Goal: Information Seeking & Learning: Learn about a topic

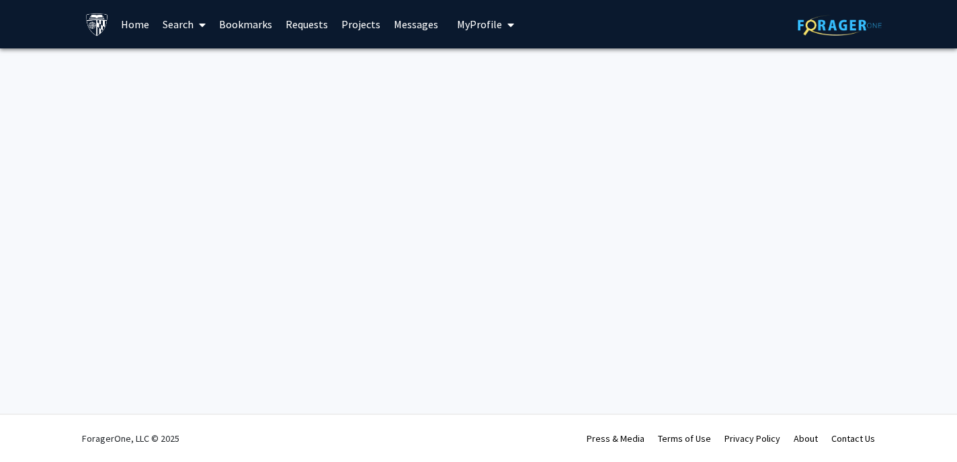
click at [197, 24] on span at bounding box center [200, 24] width 12 height 47
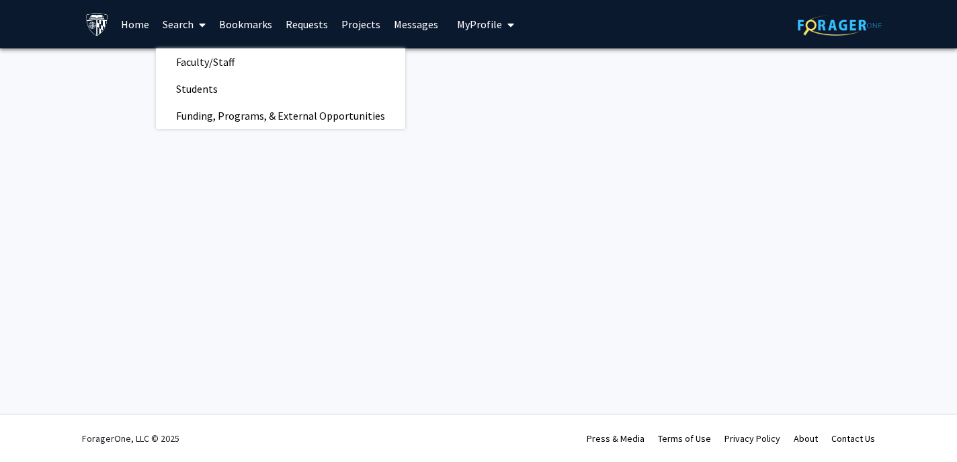
click at [202, 46] on span at bounding box center [200, 24] width 12 height 47
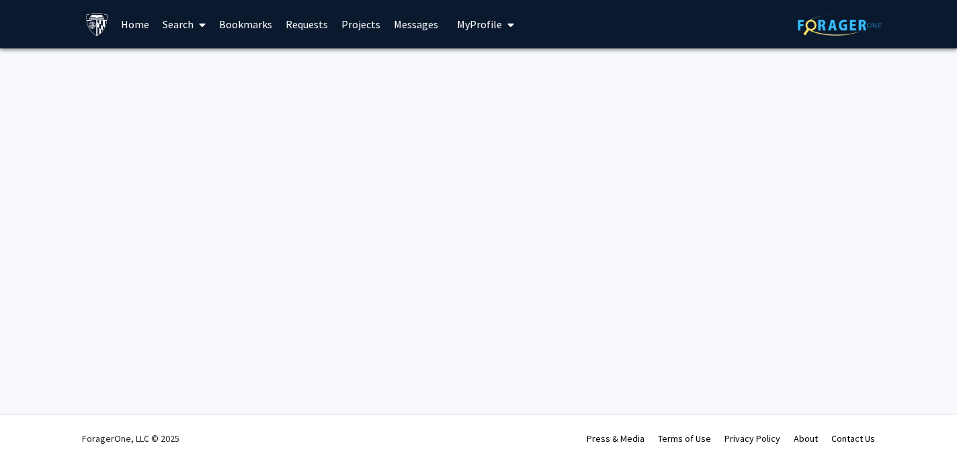
click at [188, 17] on link "Search" at bounding box center [184, 24] width 56 height 47
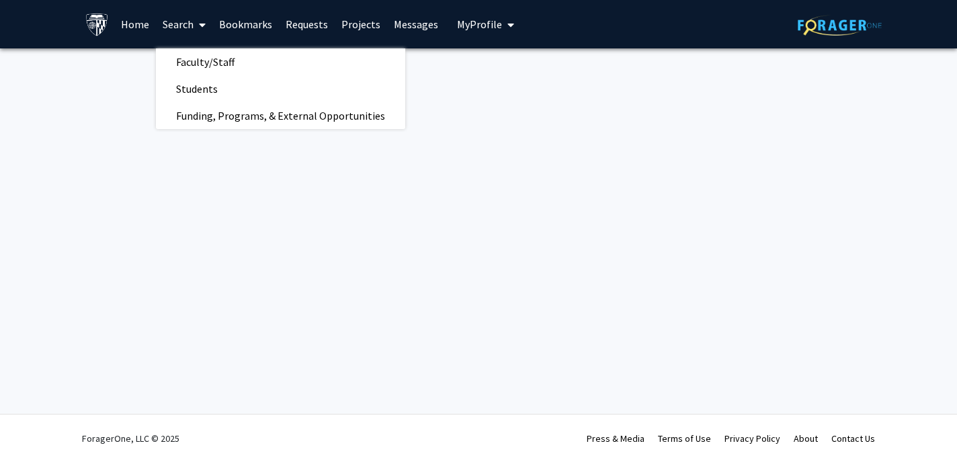
click at [188, 62] on span "Faculty/Staff" at bounding box center [205, 61] width 99 height 27
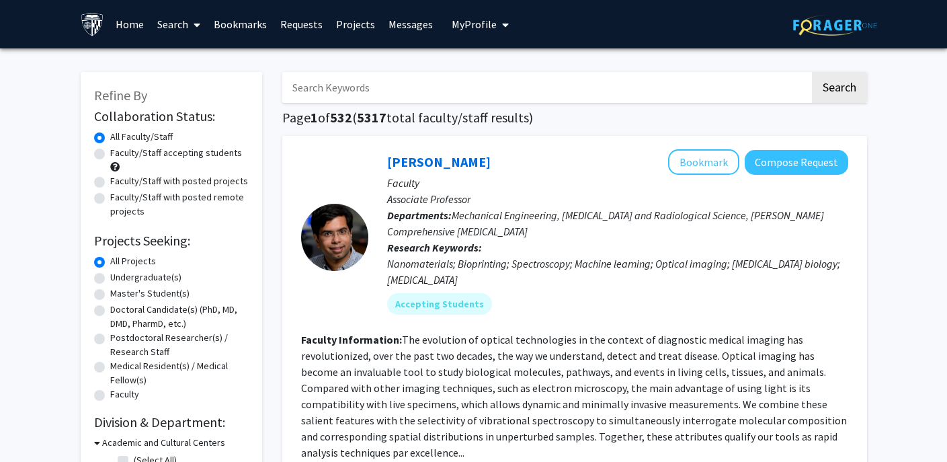
click at [110, 151] on label "Faculty/Staff accepting students" at bounding box center [176, 153] width 132 height 14
click at [110, 151] on input "Faculty/Staff accepting students" at bounding box center [114, 150] width 9 height 9
radio input "true"
click at [110, 141] on label "All Faculty/Staff" at bounding box center [141, 137] width 63 height 14
click at [110, 138] on input "All Faculty/Staff" at bounding box center [114, 134] width 9 height 9
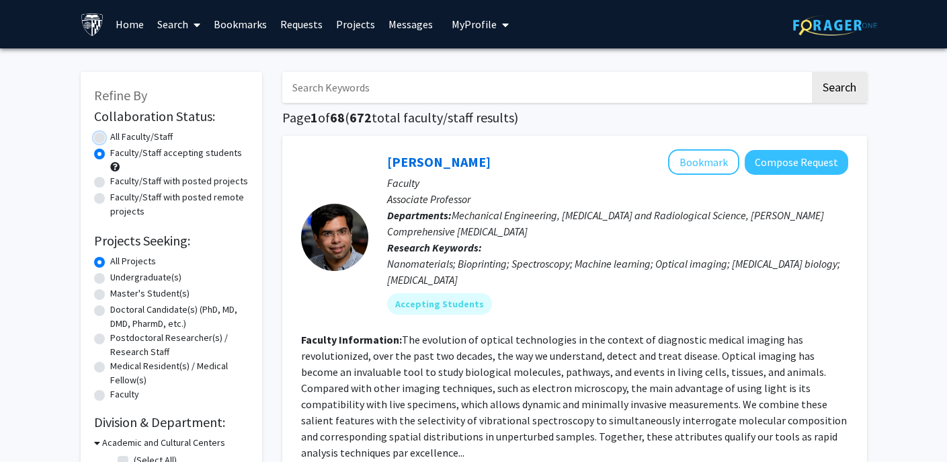
radio input "true"
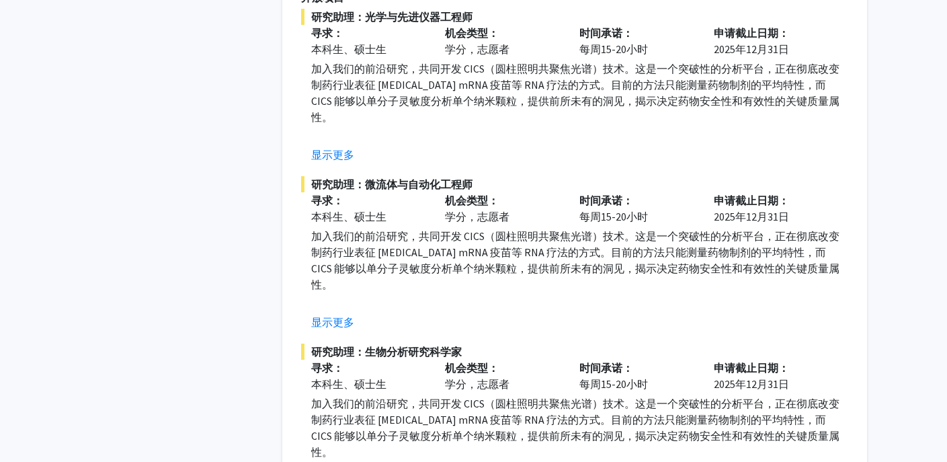
scroll to position [2703, 0]
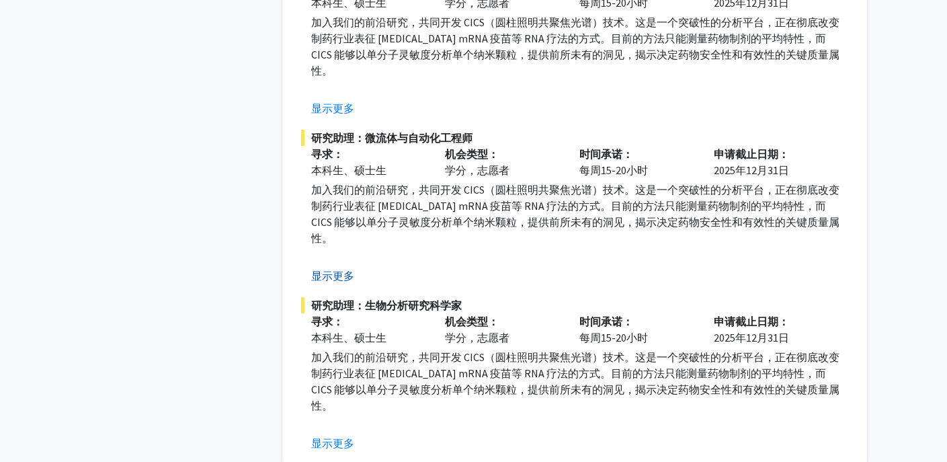
click at [325, 268] on button "显示更多" at bounding box center [332, 276] width 43 height 16
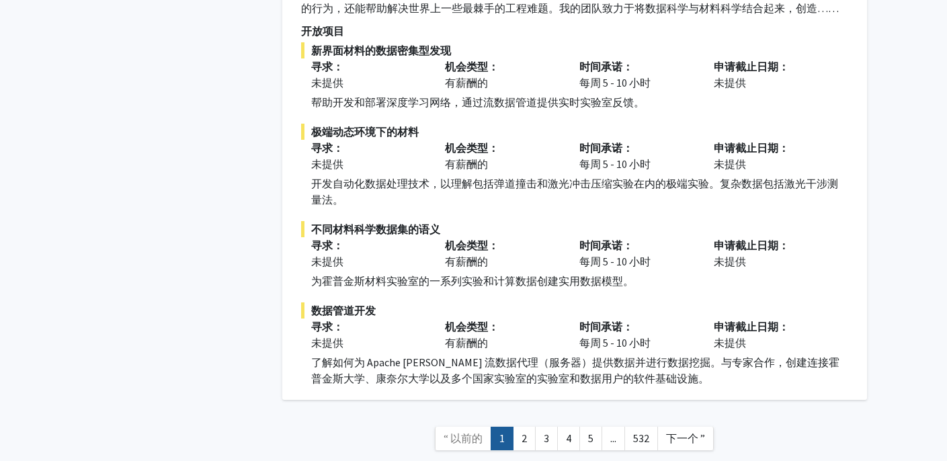
scroll to position [6311, 0]
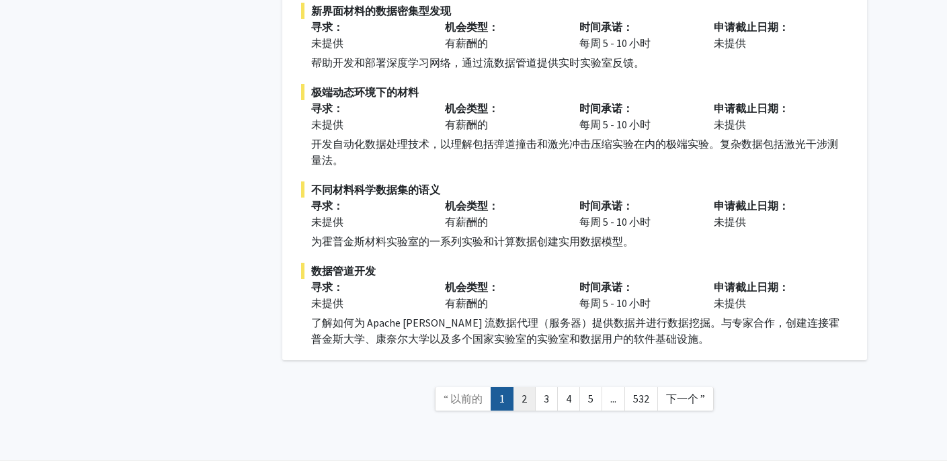
click at [530, 387] on link "2" at bounding box center [524, 399] width 23 height 24
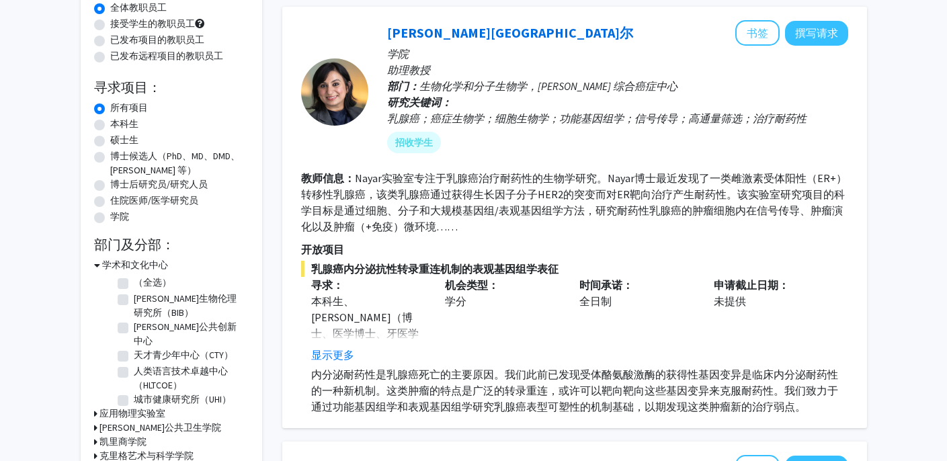
scroll to position [130, 0]
click at [341, 350] on font "显示更多" at bounding box center [332, 354] width 43 height 13
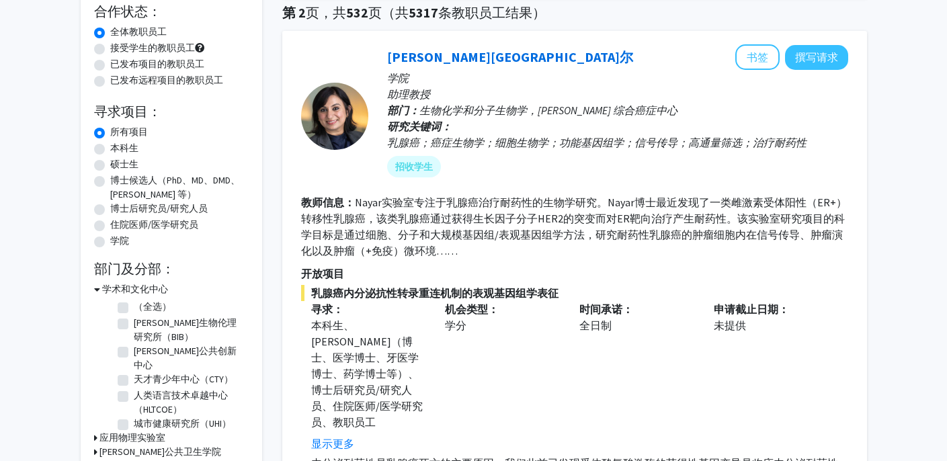
scroll to position [106, 0]
click at [436, 55] on font "乌塔拉·纳亚尔" at bounding box center [510, 56] width 246 height 17
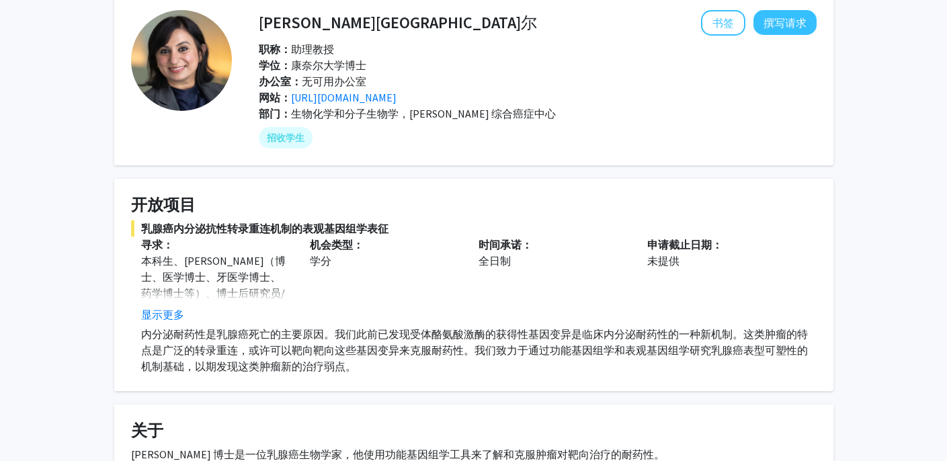
scroll to position [44, 0]
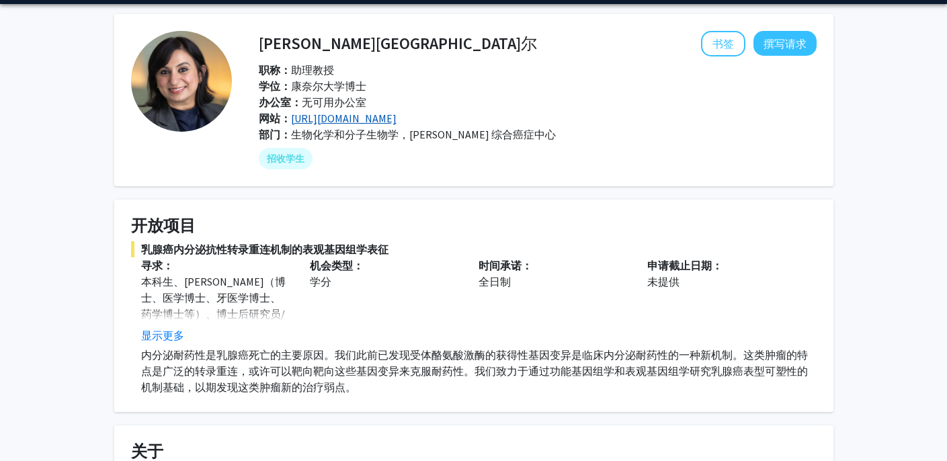
click at [354, 116] on font "http://www.nayarlab.org/" at bounding box center [344, 118] width 106 height 13
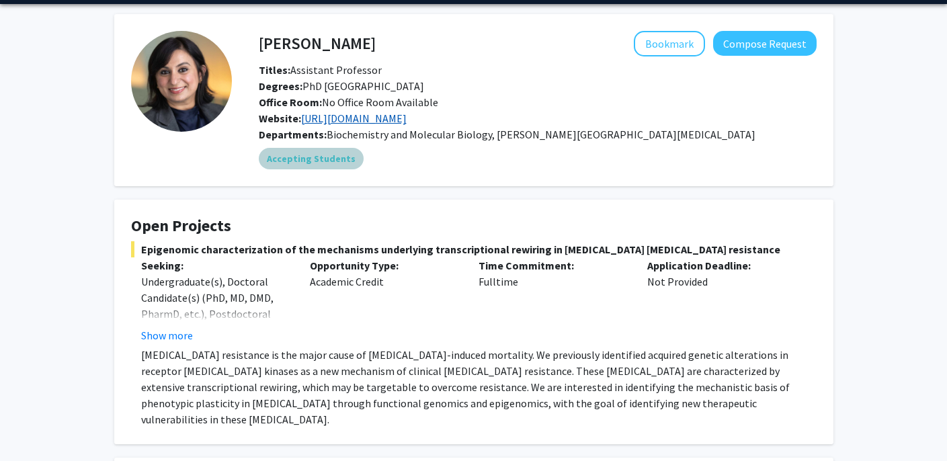
click at [537, 165] on div "Accepting Students" at bounding box center [537, 158] width 563 height 27
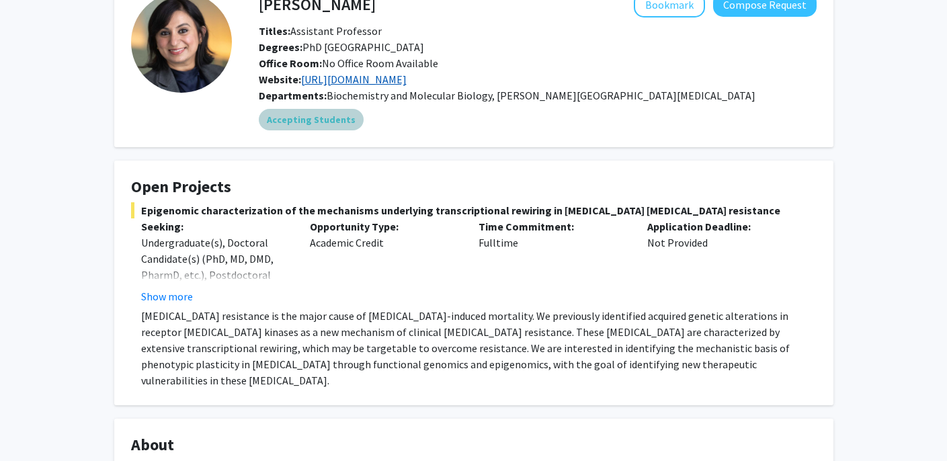
scroll to position [82, 0]
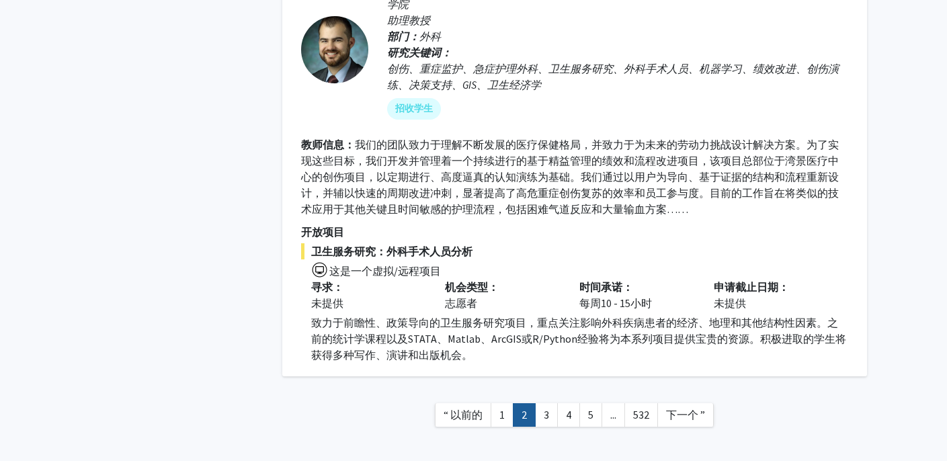
scroll to position [4344, 0]
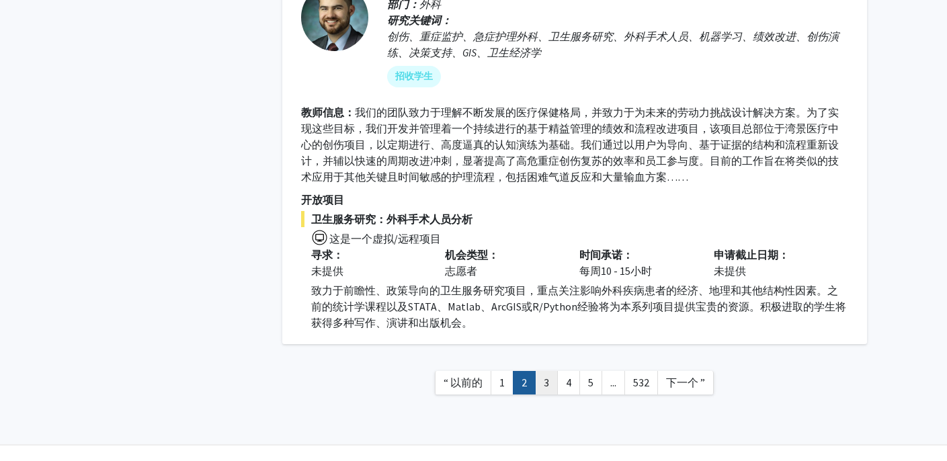
click at [541, 371] on link "3" at bounding box center [546, 383] width 23 height 24
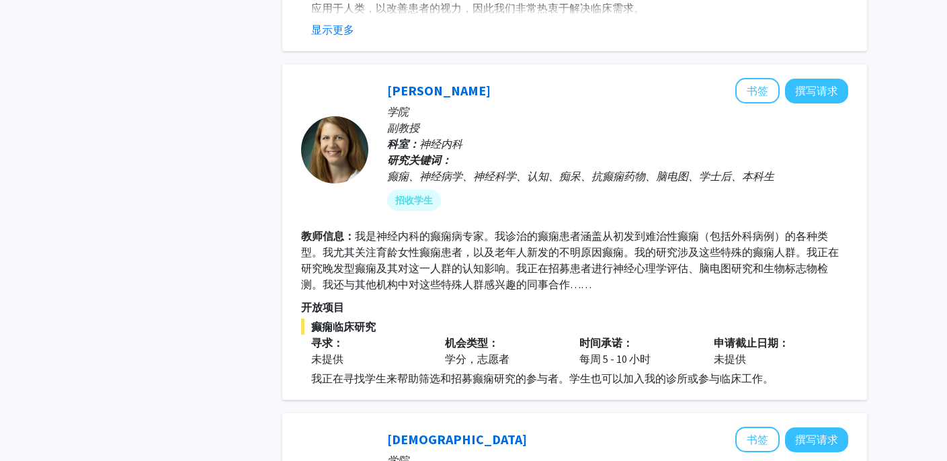
scroll to position [2477, 0]
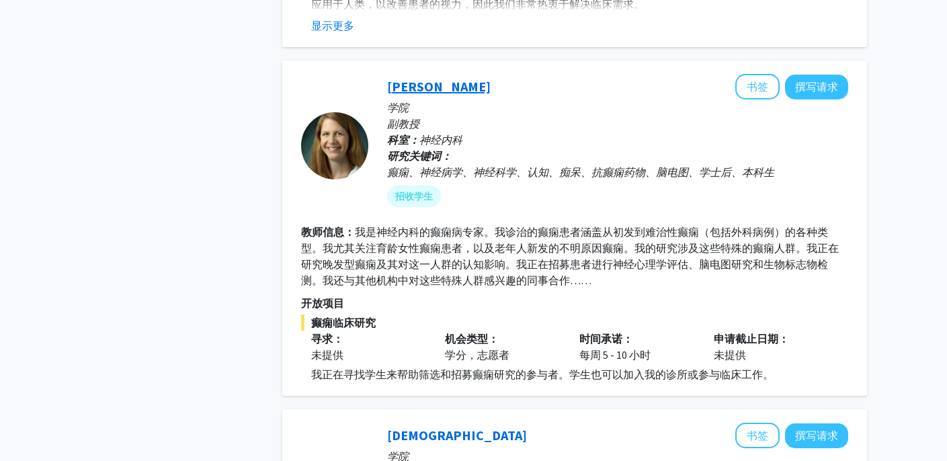
click at [452, 89] on font "艾米丽·约翰逊" at bounding box center [439, 86] width 104 height 17
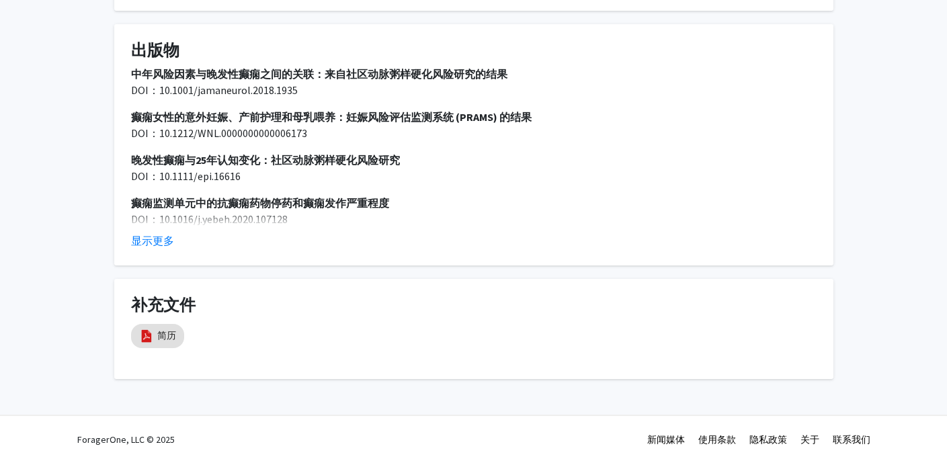
scroll to position [706, 0]
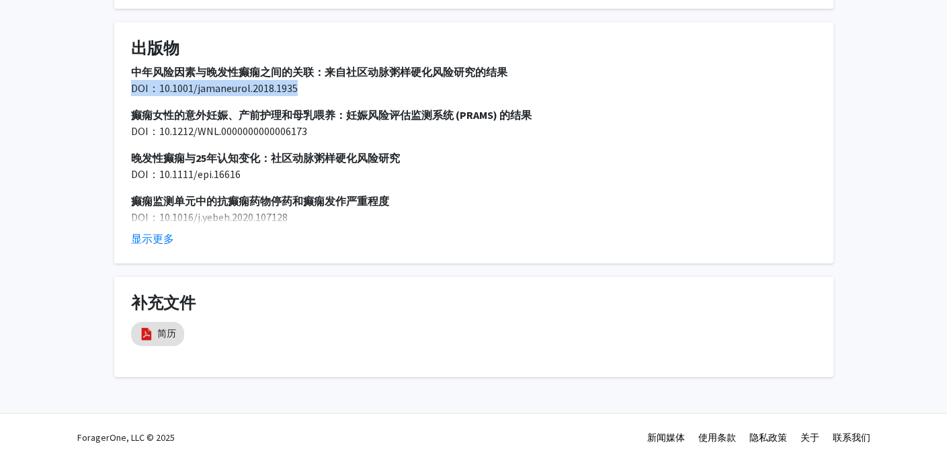
drag, startPoint x: 307, startPoint y: 90, endPoint x: 38, endPoint y: 85, distance: 269.7
copy font "DOI：10.1001/jamaneurol.2018.1935"
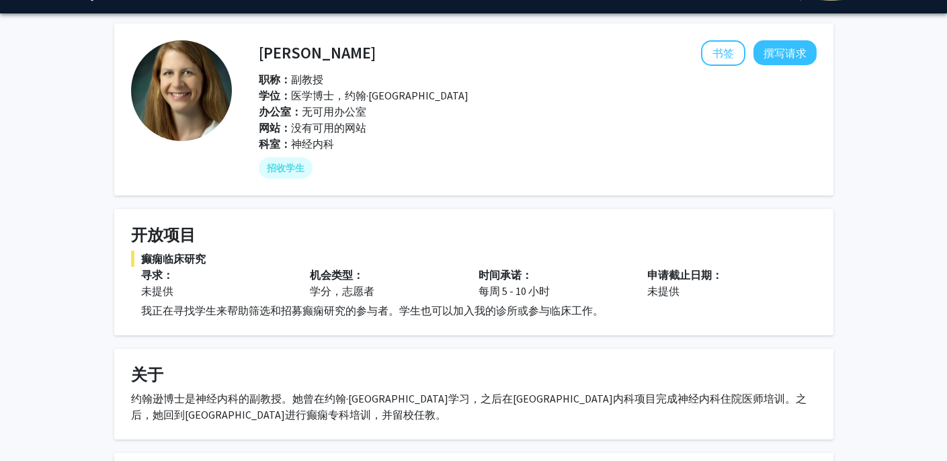
scroll to position [0, 0]
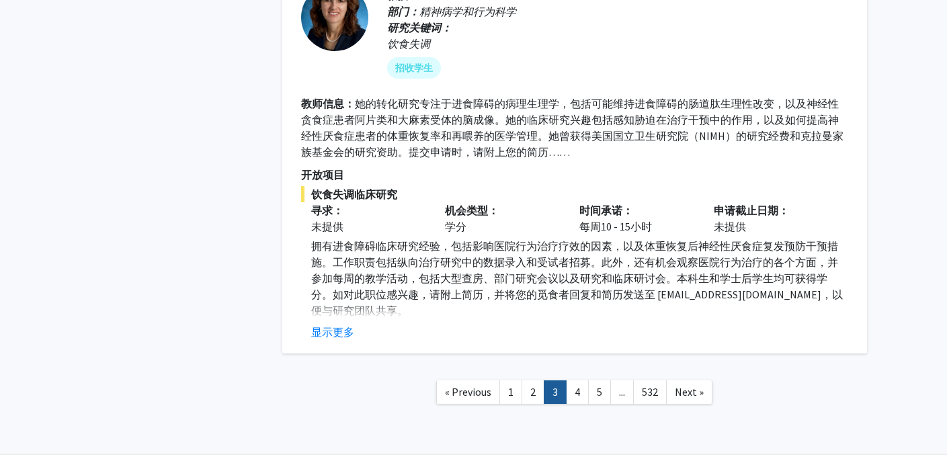
scroll to position [4309, 0]
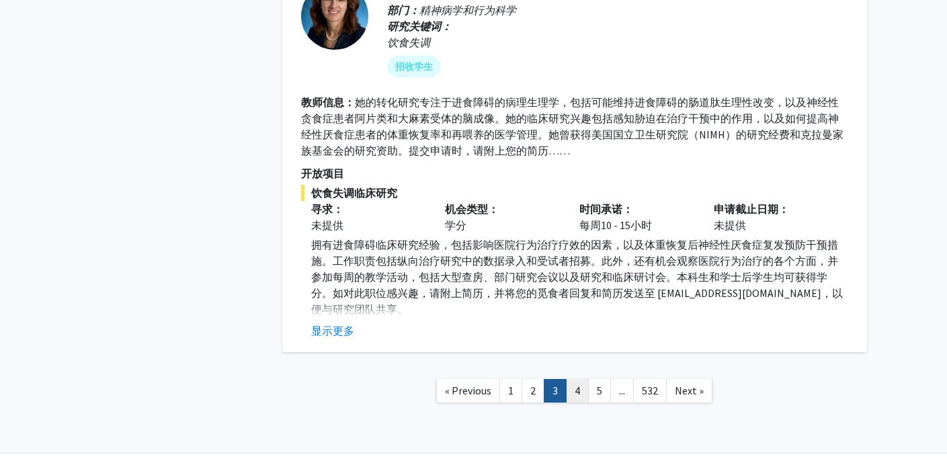
click at [578, 395] on link "4" at bounding box center [577, 391] width 23 height 24
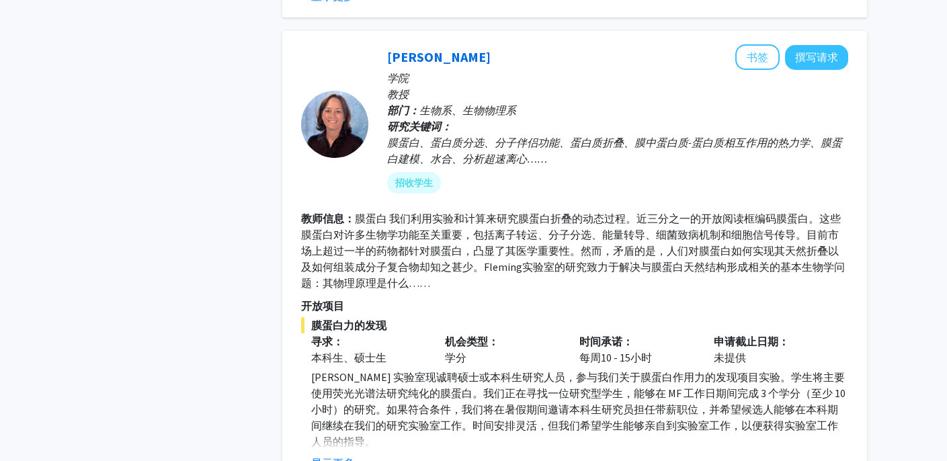
scroll to position [1999, 0]
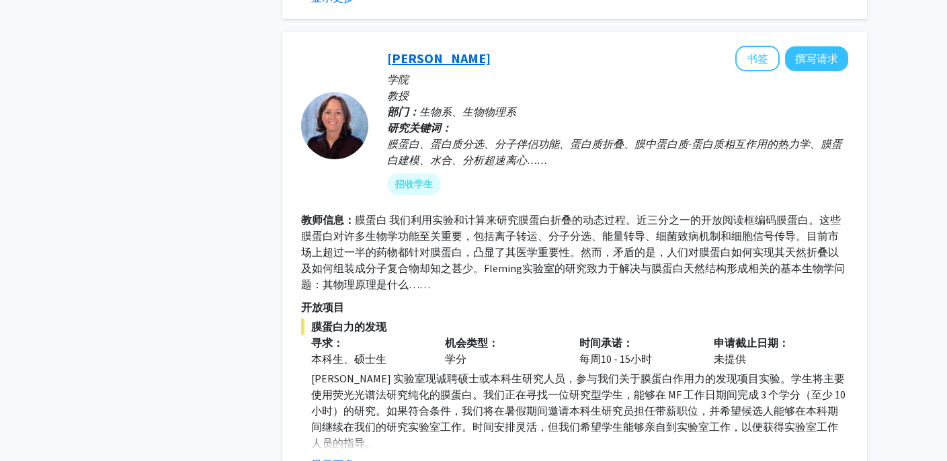
click at [430, 63] on font "凯伦·弗莱明" at bounding box center [439, 58] width 104 height 17
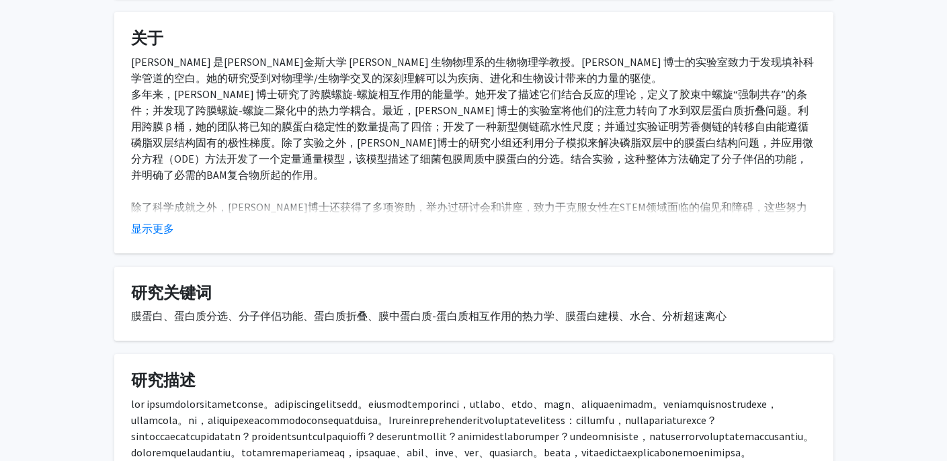
scroll to position [459, 0]
click at [165, 227] on font "显示更多" at bounding box center [152, 227] width 43 height 13
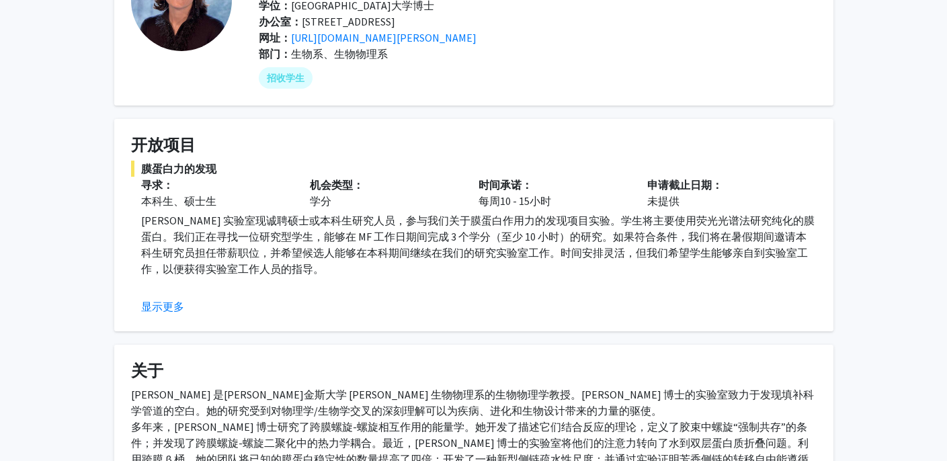
scroll to position [0, 0]
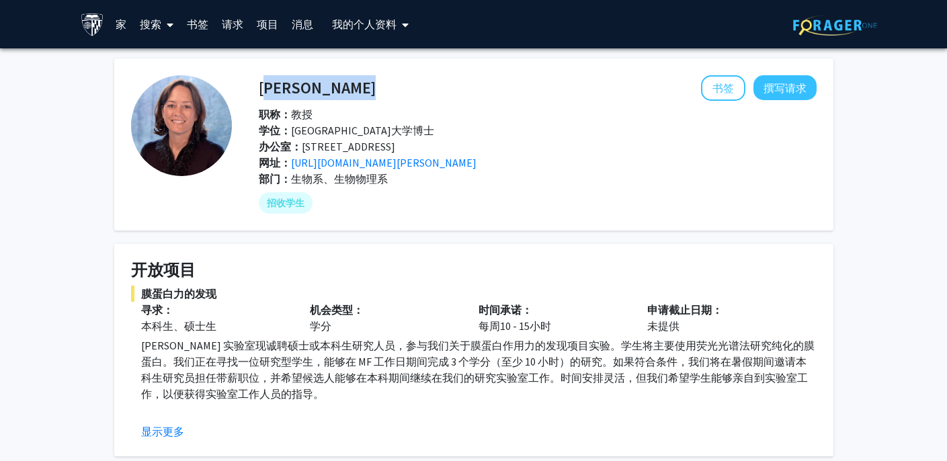
drag, startPoint x: 360, startPoint y: 86, endPoint x: 270, endPoint y: 79, distance: 90.3
click at [270, 79] on div "凯伦·弗莱明 书签 撰写请求" at bounding box center [538, 88] width 578 height 26
click at [366, 163] on font "https://pages.jh.edu/fleming/" at bounding box center [384, 162] width 186 height 13
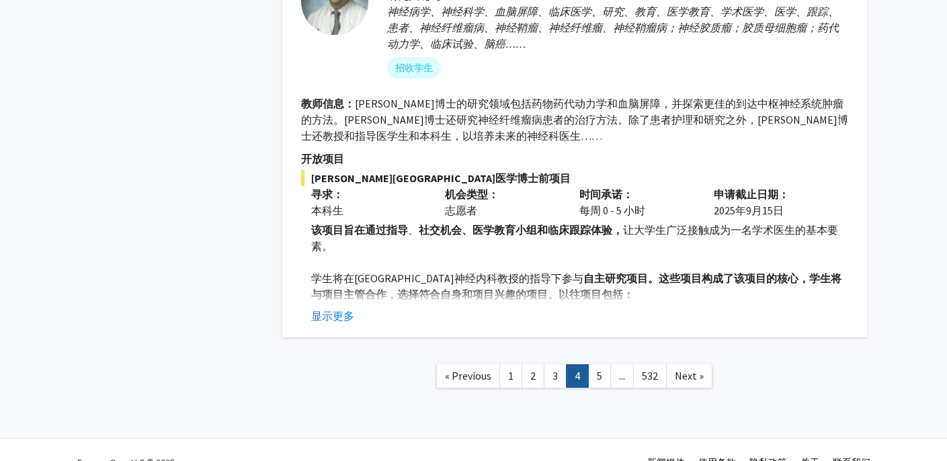
scroll to position [4418, 0]
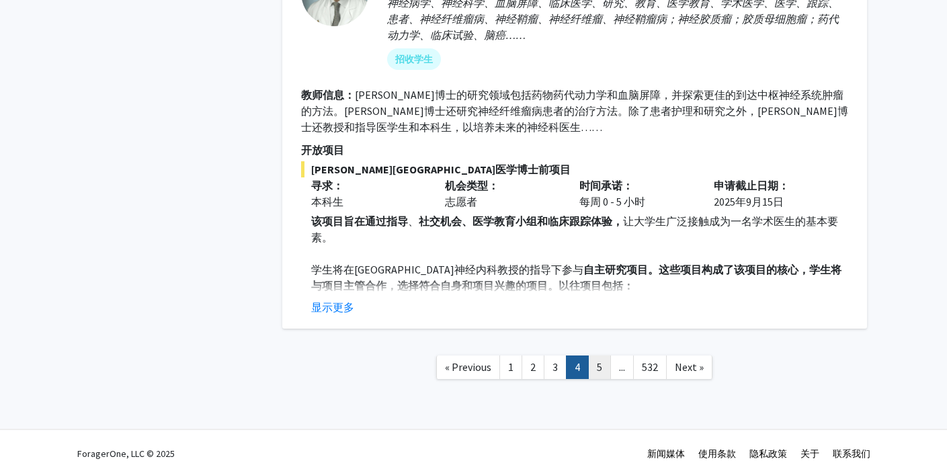
click at [598, 356] on link "5" at bounding box center [599, 368] width 23 height 24
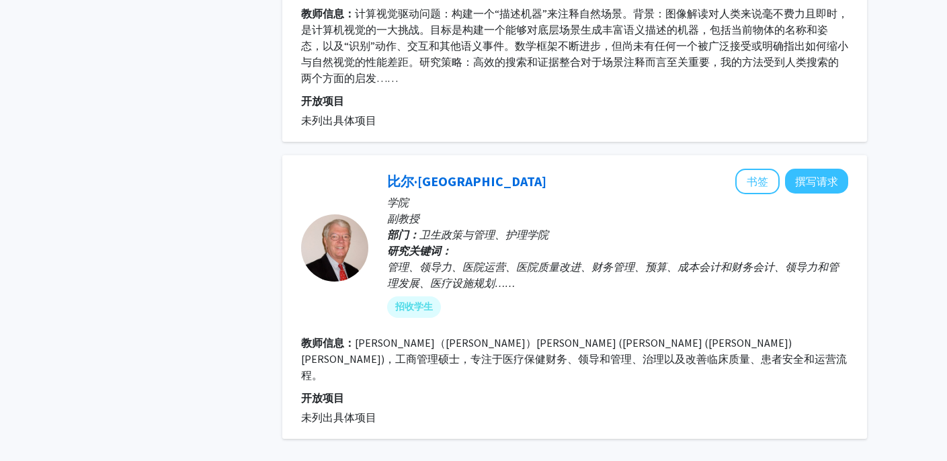
scroll to position [3706, 0]
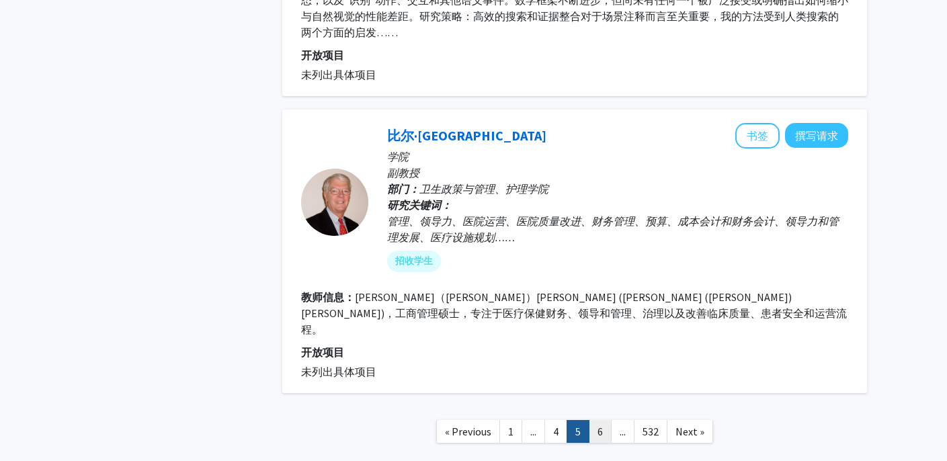
click at [599, 420] on link "6" at bounding box center [600, 432] width 23 height 24
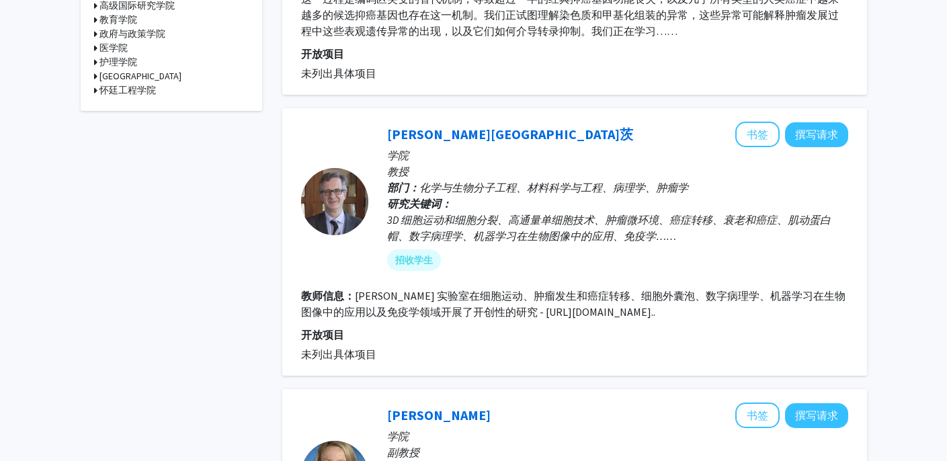
scroll to position [619, 0]
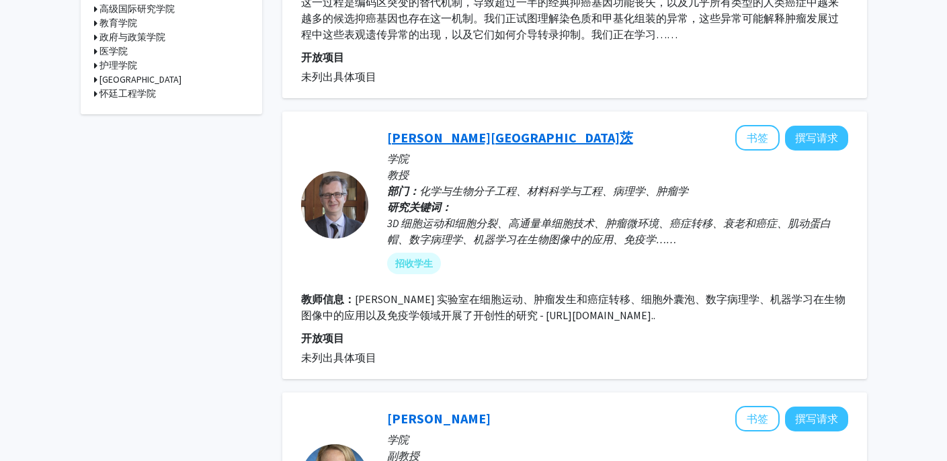
click at [428, 136] on font "[PERSON_NAME]茨" at bounding box center [510, 137] width 246 height 17
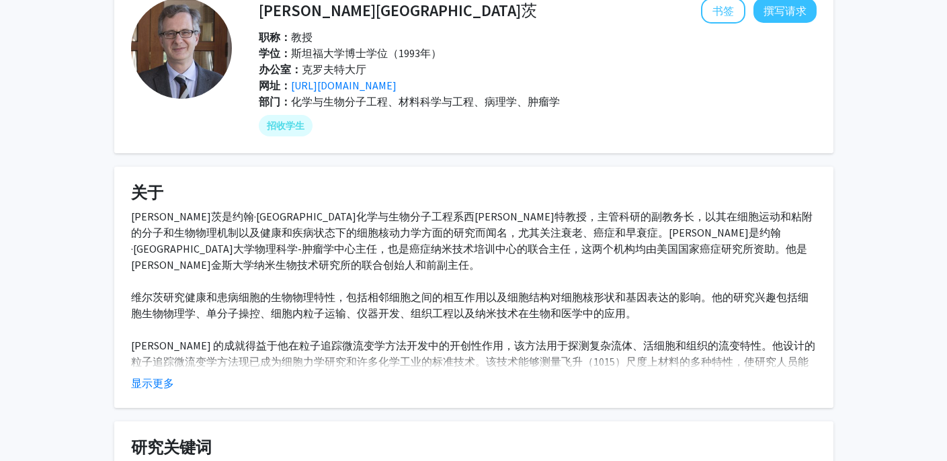
scroll to position [79, 0]
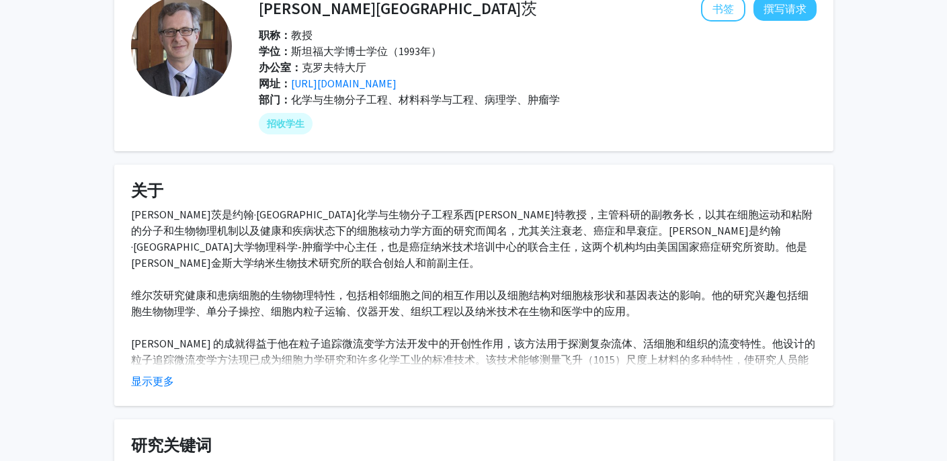
click at [403, 91] on div "网址： https://wirtzlab.johnshopkins.edu/" at bounding box center [530, 83] width 563 height 16
click at [397, 88] on font "https://wirtzlab.johnshopkins.edu/" at bounding box center [344, 83] width 106 height 13
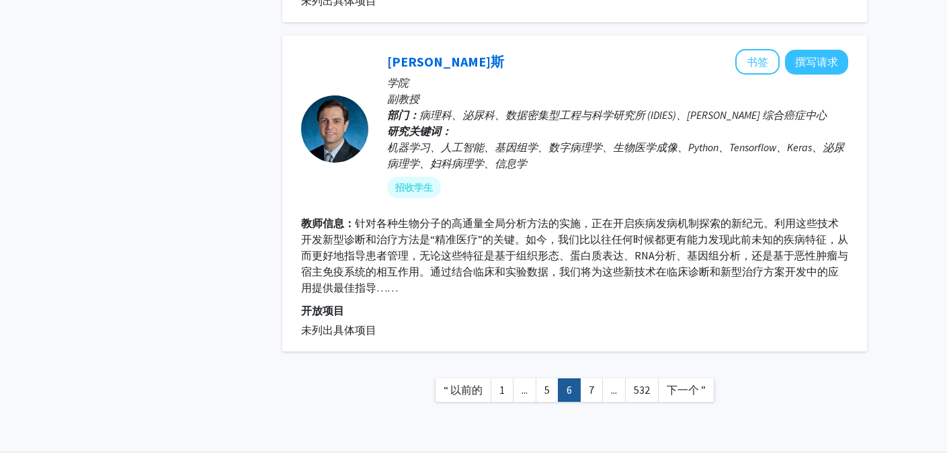
scroll to position [2698, 0]
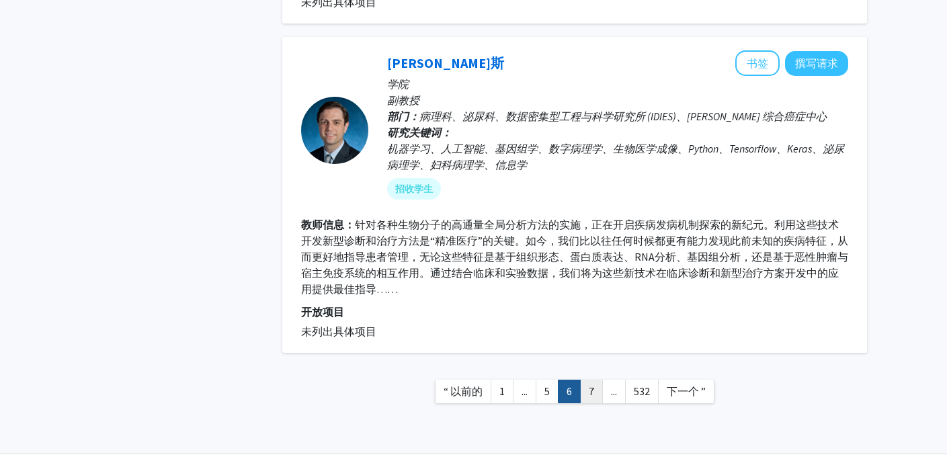
click at [584, 396] on link "7" at bounding box center [591, 392] width 23 height 24
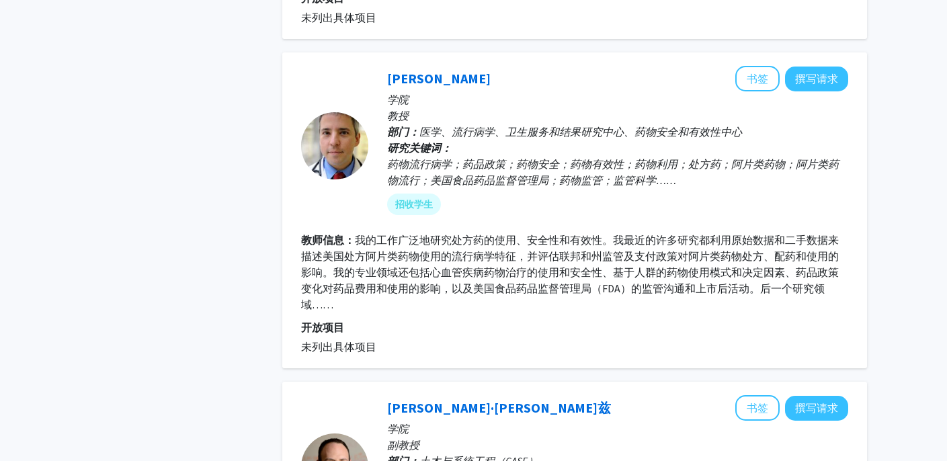
scroll to position [2369, 0]
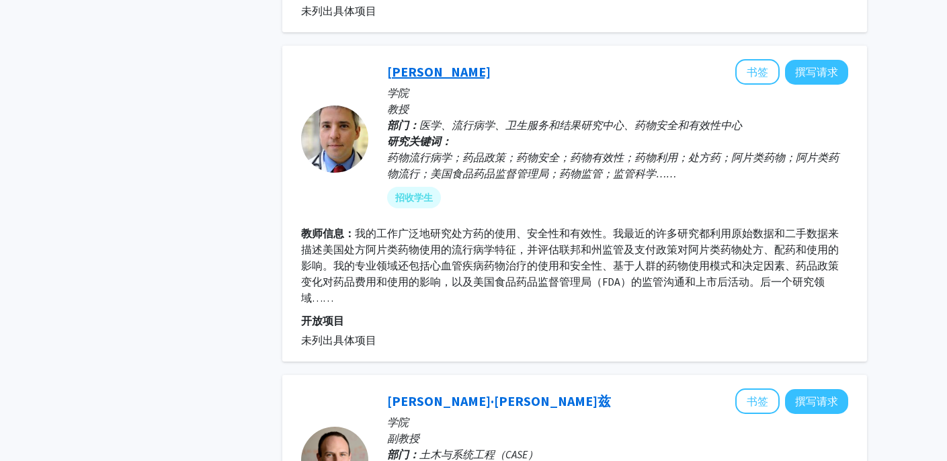
click at [434, 63] on font "[PERSON_NAME]" at bounding box center [439, 71] width 104 height 17
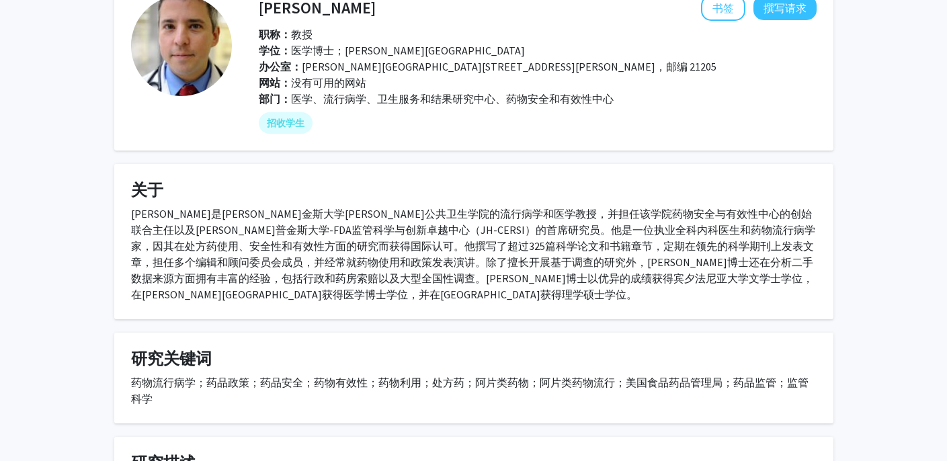
scroll to position [77, 0]
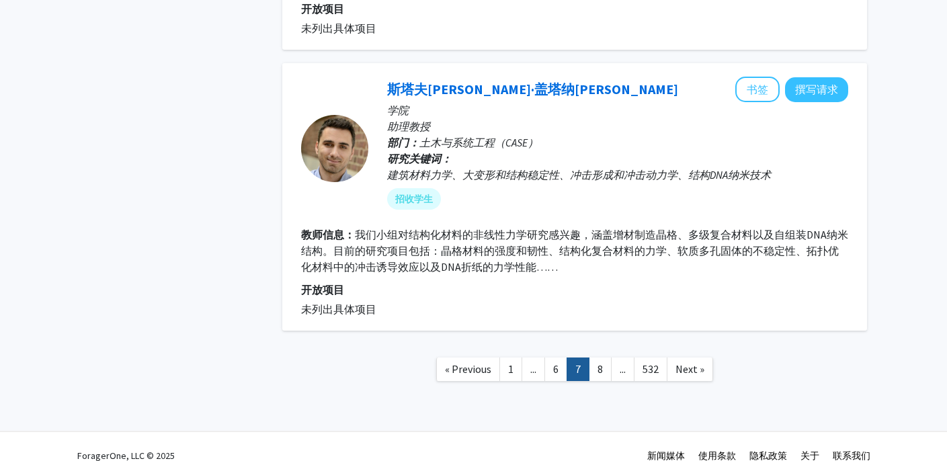
scroll to position [2995, 0]
click at [600, 357] on link "8" at bounding box center [600, 369] width 23 height 24
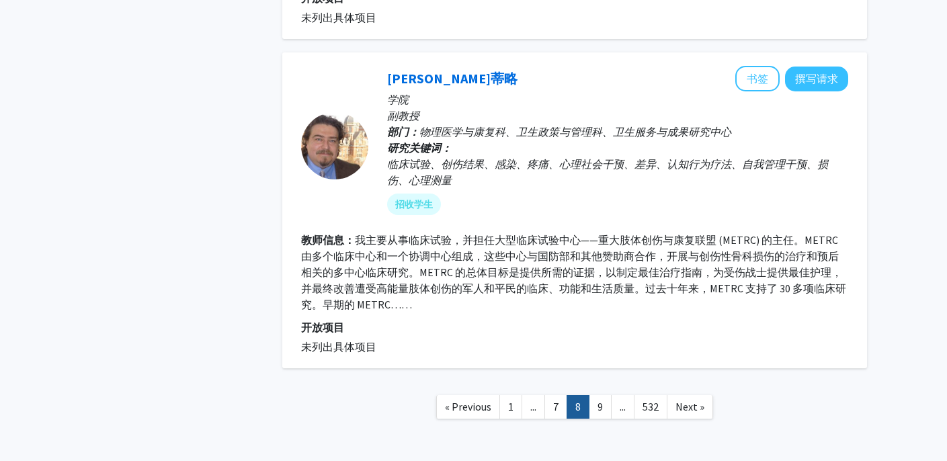
scroll to position [2996, 0]
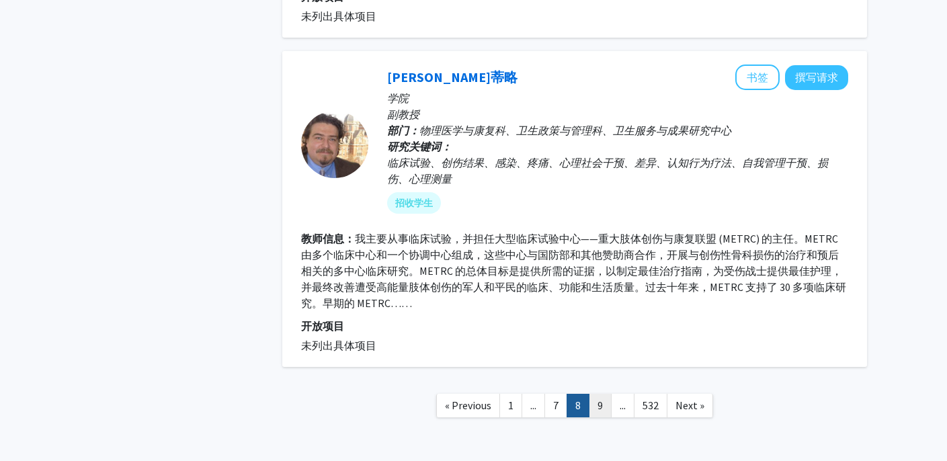
click at [598, 394] on link "9" at bounding box center [600, 406] width 23 height 24
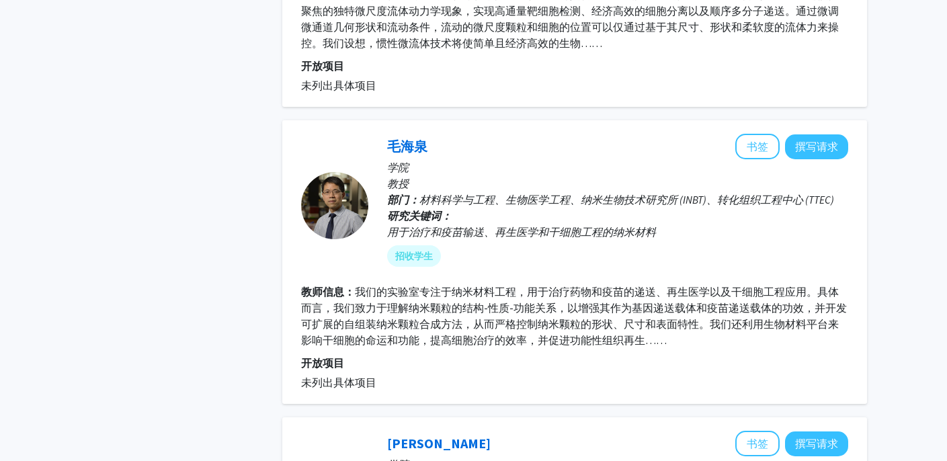
scroll to position [982, 0]
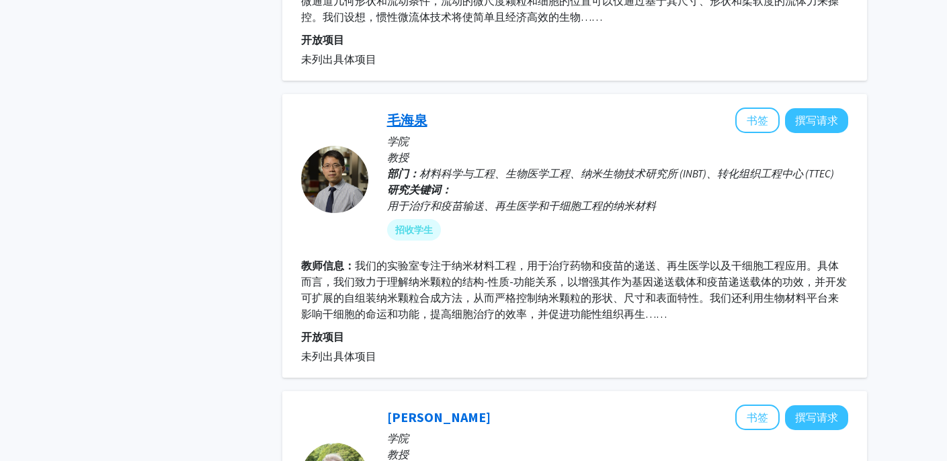
click at [404, 122] on font "毛海泉" at bounding box center [407, 120] width 40 height 17
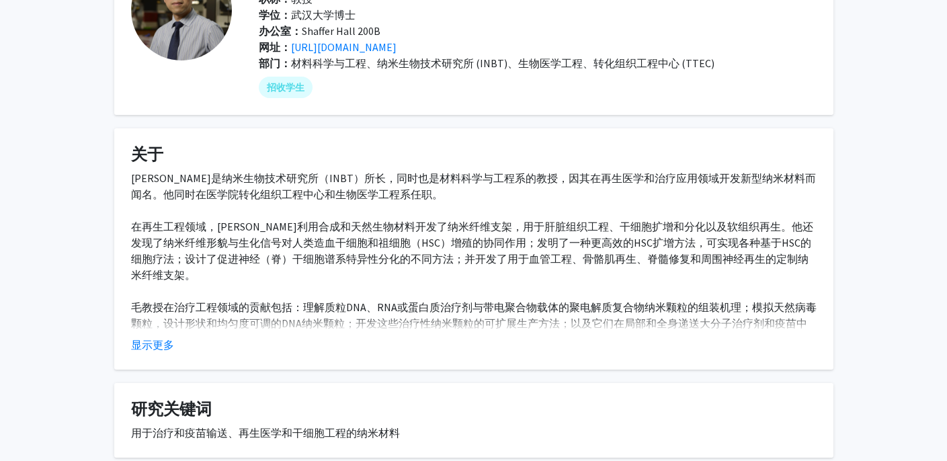
scroll to position [117, 0]
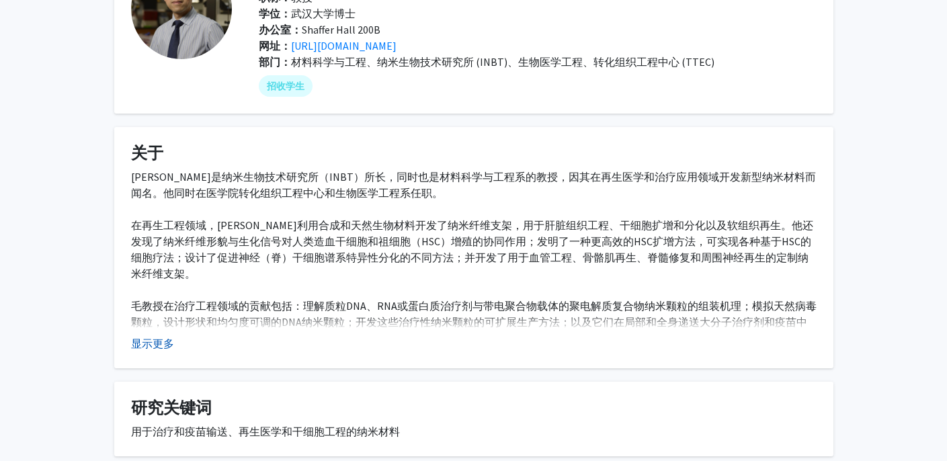
click at [162, 345] on font "显示更多" at bounding box center [152, 343] width 43 height 13
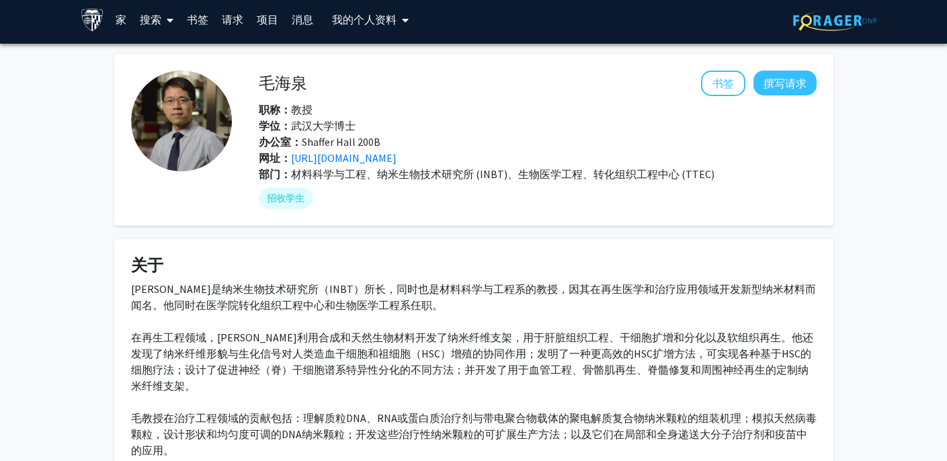
scroll to position [0, 0]
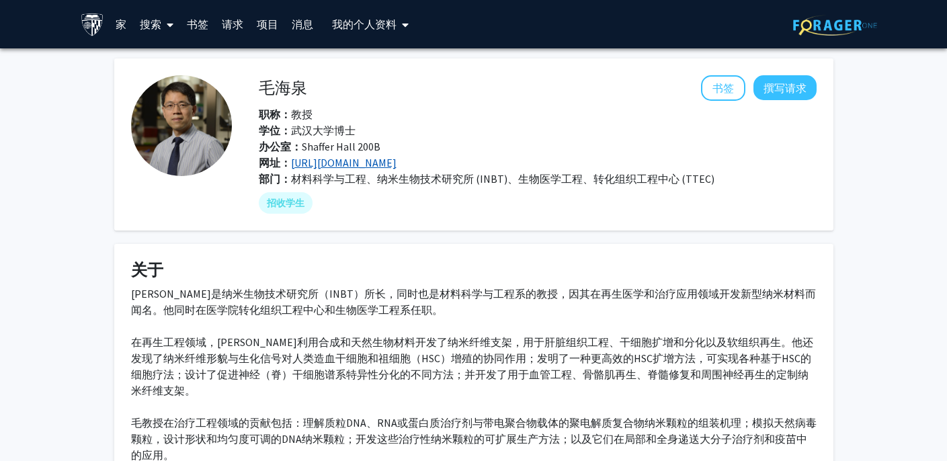
click at [362, 159] on font "[URL][DOMAIN_NAME]" at bounding box center [344, 162] width 106 height 13
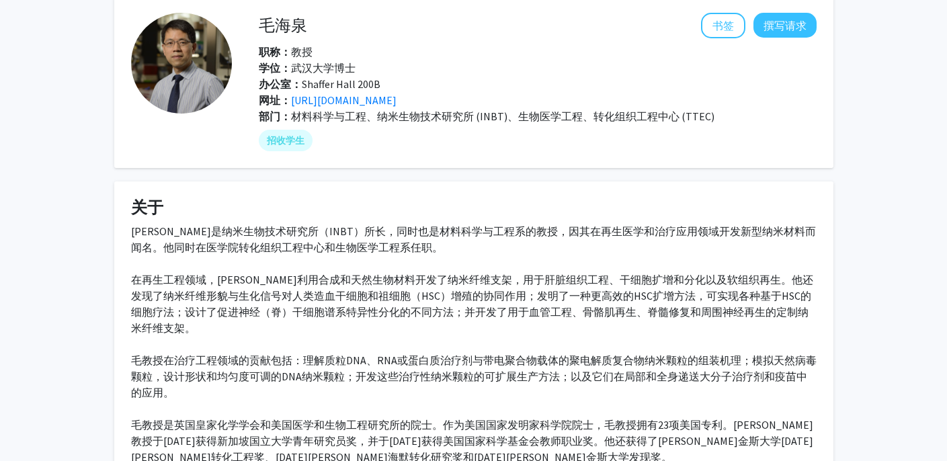
scroll to position [65, 0]
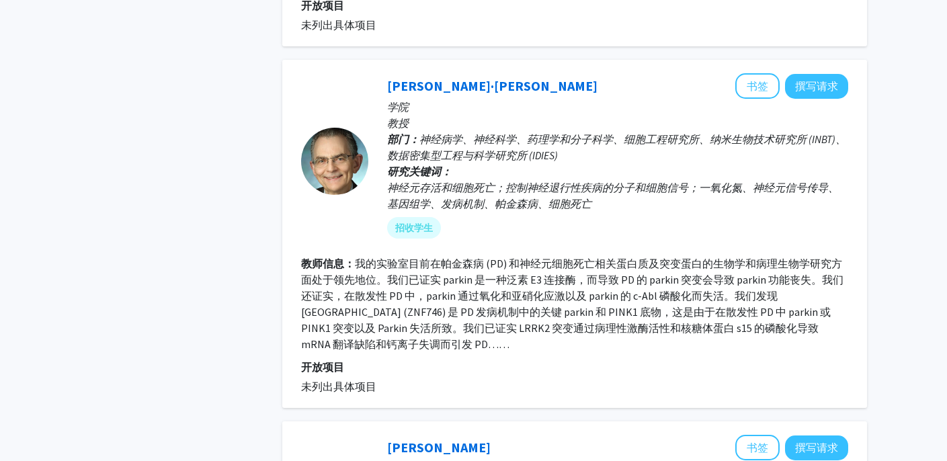
scroll to position [1891, 0]
click at [414, 87] on font "[PERSON_NAME]·[PERSON_NAME]" at bounding box center [492, 86] width 210 height 17
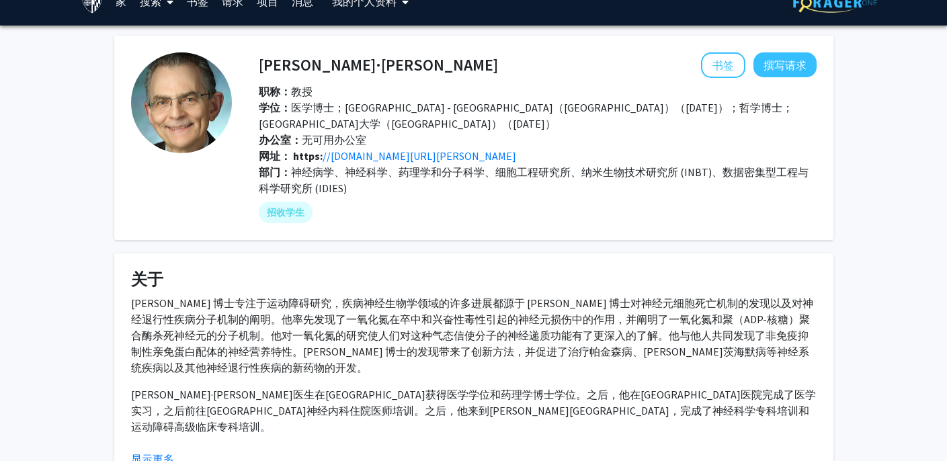
scroll to position [22, 0]
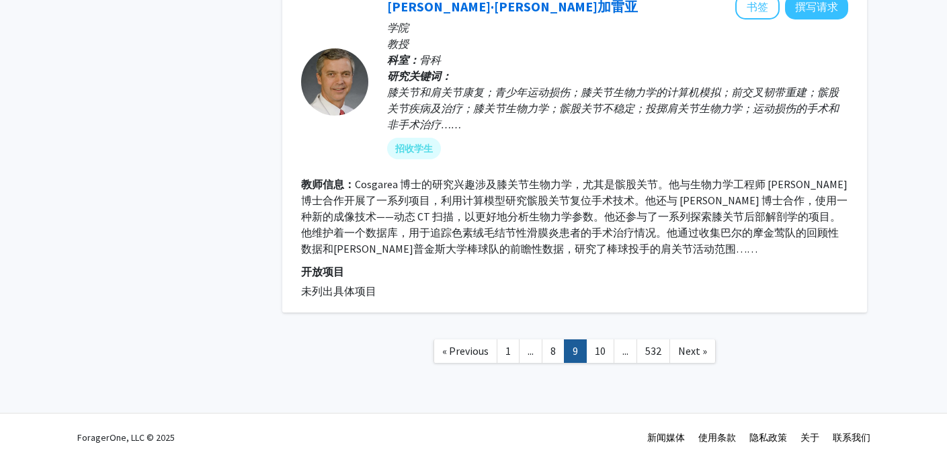
scroll to position [2974, 0]
click at [603, 353] on link "10" at bounding box center [600, 352] width 28 height 24
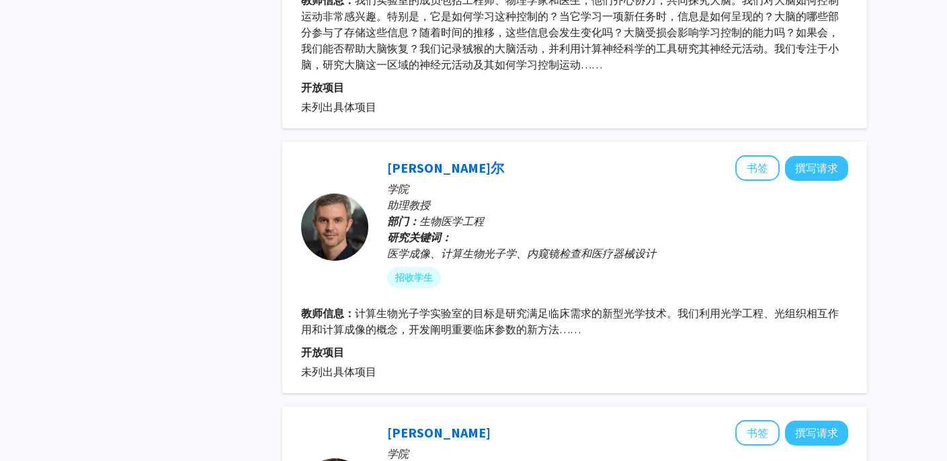
scroll to position [1878, 0]
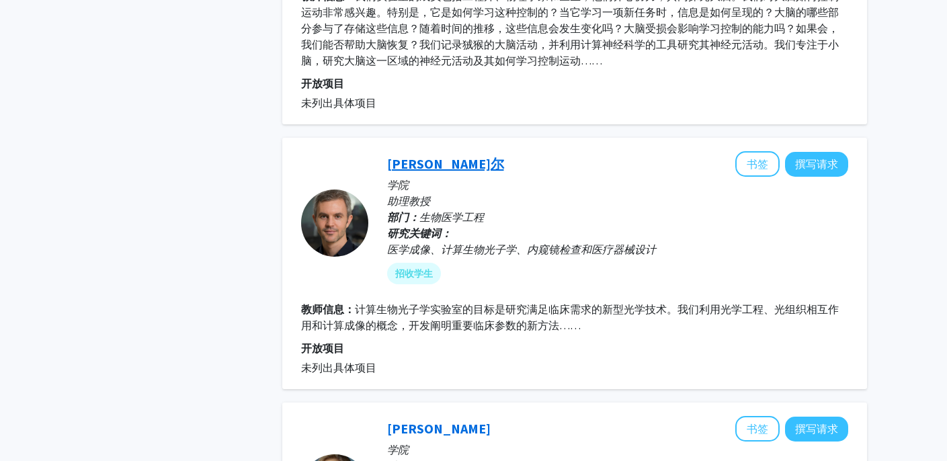
click at [432, 155] on font "[PERSON_NAME]尔" at bounding box center [445, 163] width 117 height 17
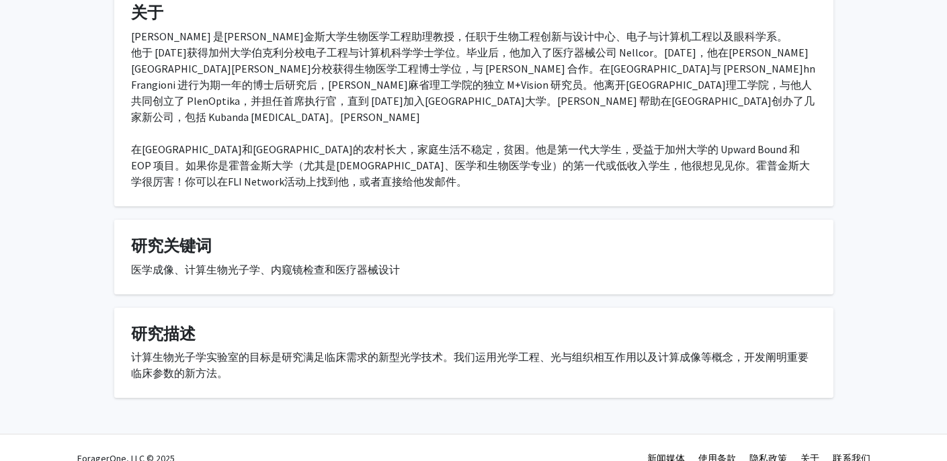
scroll to position [262, 0]
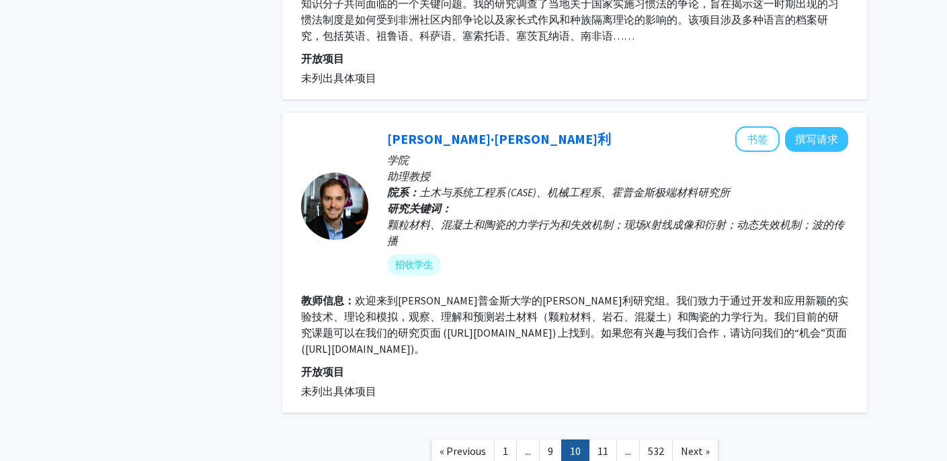
scroll to position [2767, 0]
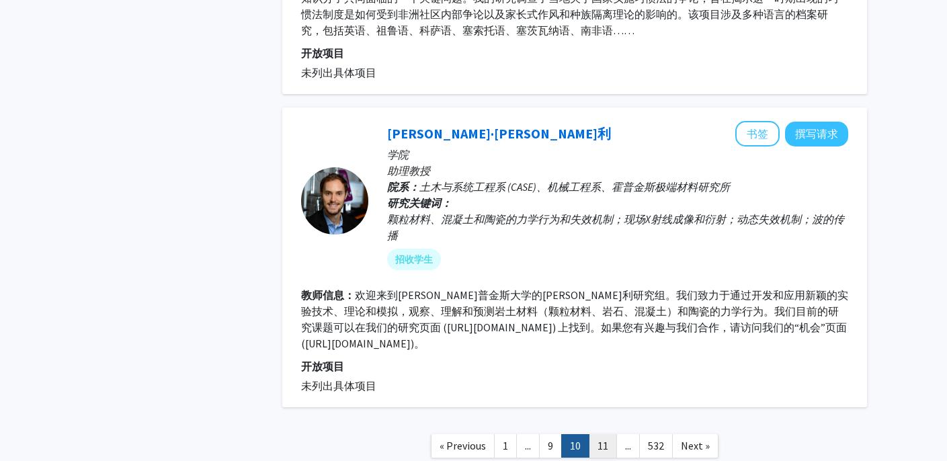
click at [599, 434] on link "11" at bounding box center [603, 446] width 28 height 24
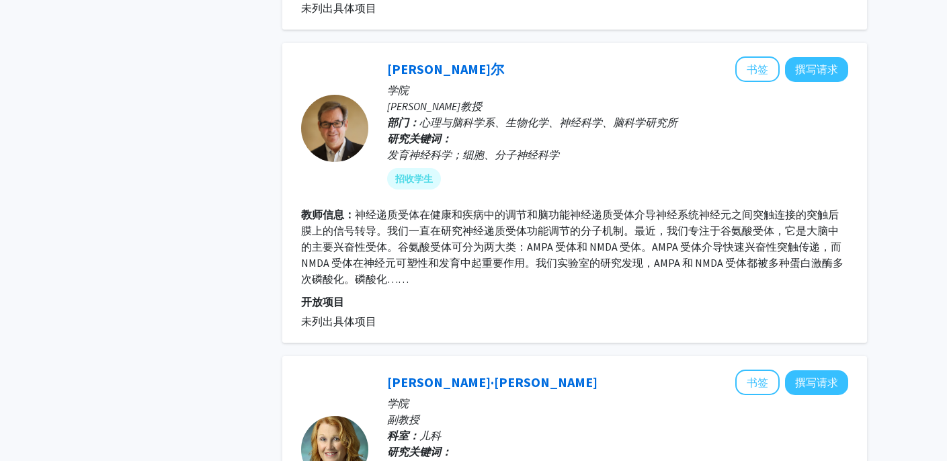
scroll to position [1395, 0]
click at [455, 60] on font "[PERSON_NAME]尔" at bounding box center [445, 68] width 117 height 17
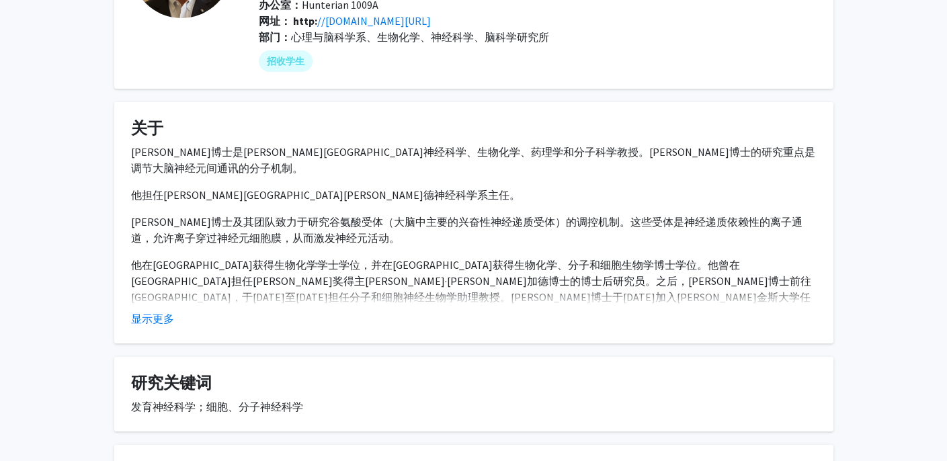
scroll to position [161, 0]
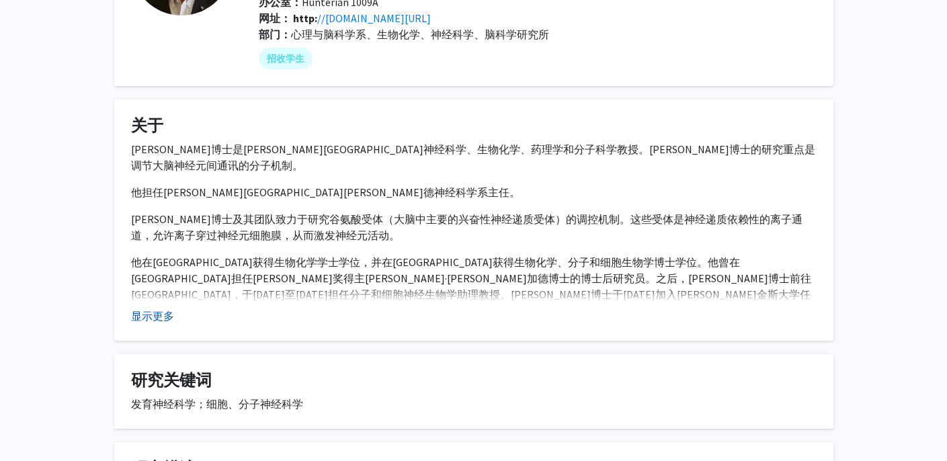
click at [147, 309] on font "显示更多" at bounding box center [152, 315] width 43 height 13
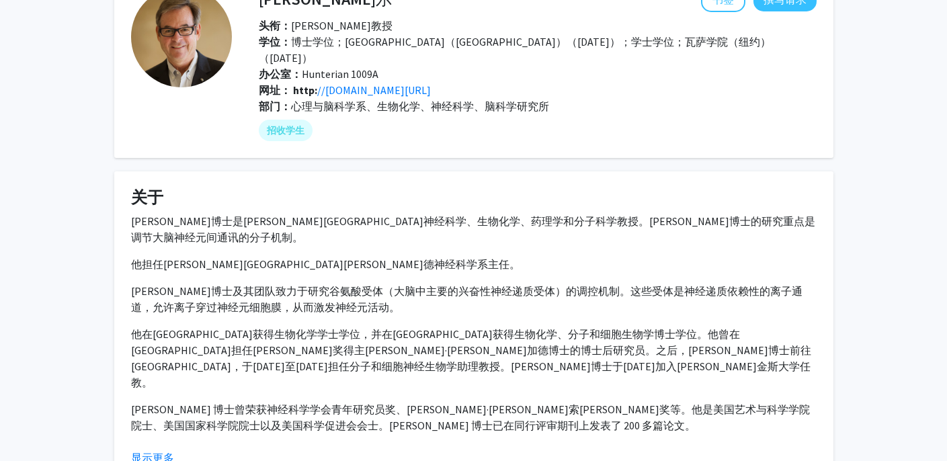
scroll to position [90, 0]
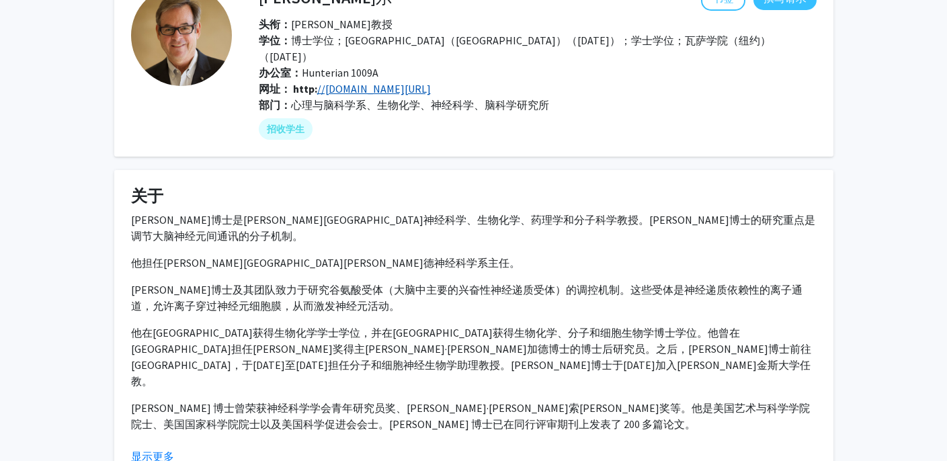
click at [393, 82] on font "//[DOMAIN_NAME][URL]" at bounding box center [374, 88] width 114 height 13
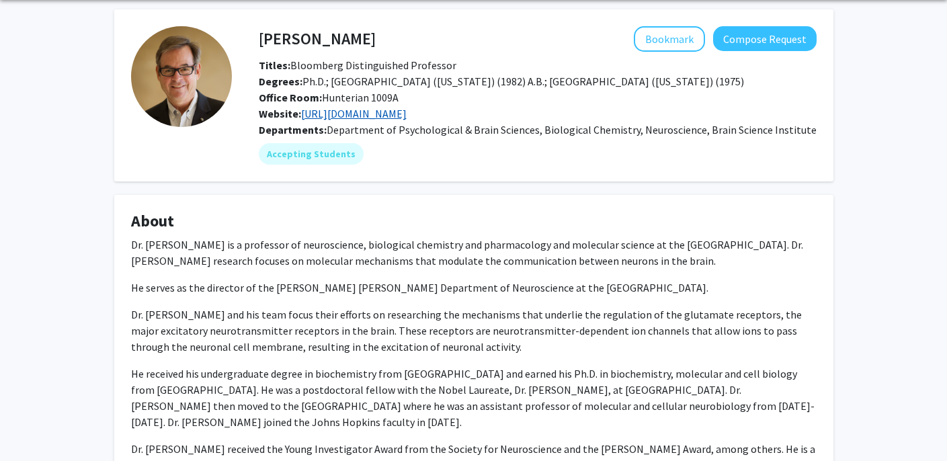
scroll to position [50, 0]
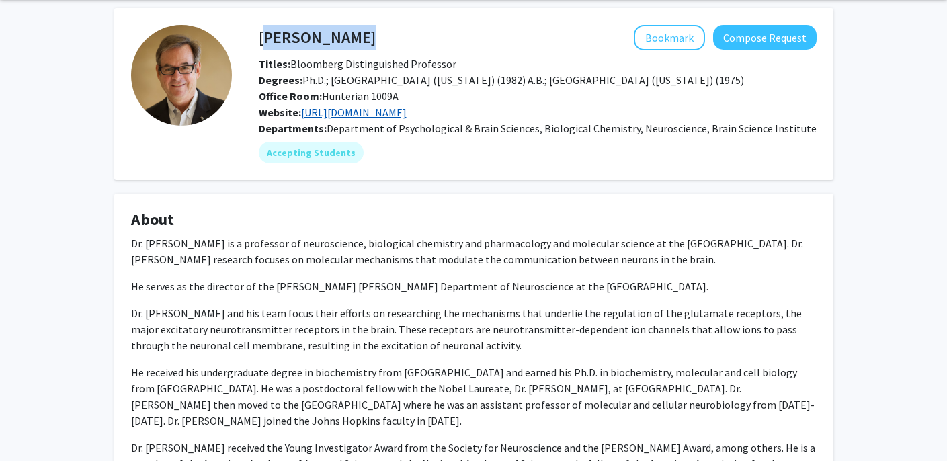
drag, startPoint x: 381, startPoint y: 37, endPoint x: 260, endPoint y: 33, distance: 121.1
click at [260, 33] on div "[PERSON_NAME] Bookmark Compose Request" at bounding box center [538, 38] width 578 height 26
copy h4 "[PERSON_NAME]"
click at [407, 110] on link "[URL][DOMAIN_NAME]" at bounding box center [354, 112] width 106 height 13
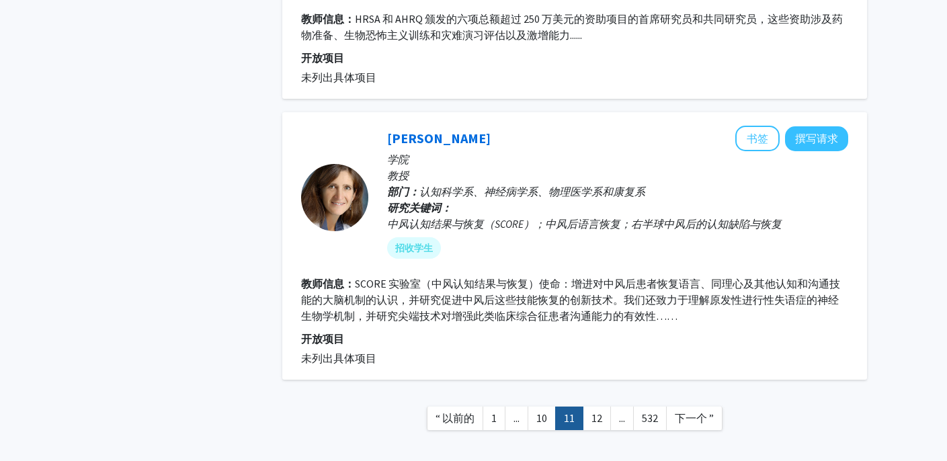
scroll to position [2869, 0]
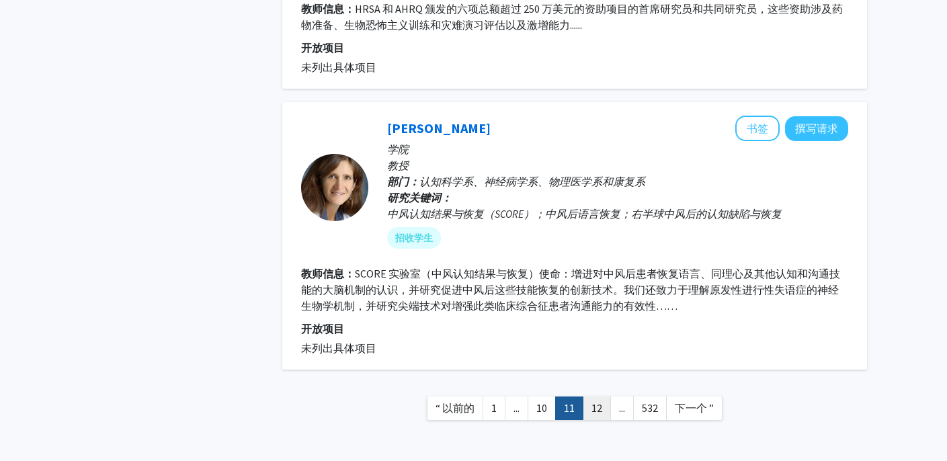
click at [602, 397] on link "12" at bounding box center [597, 409] width 28 height 24
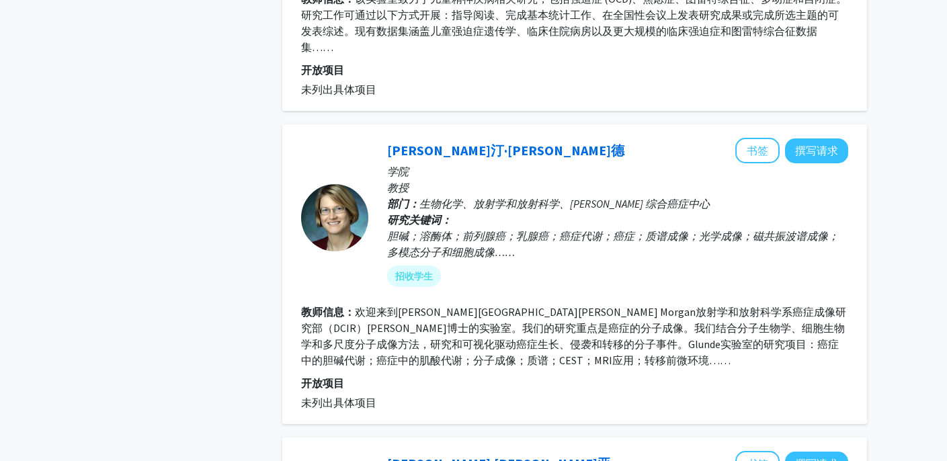
scroll to position [946, 0]
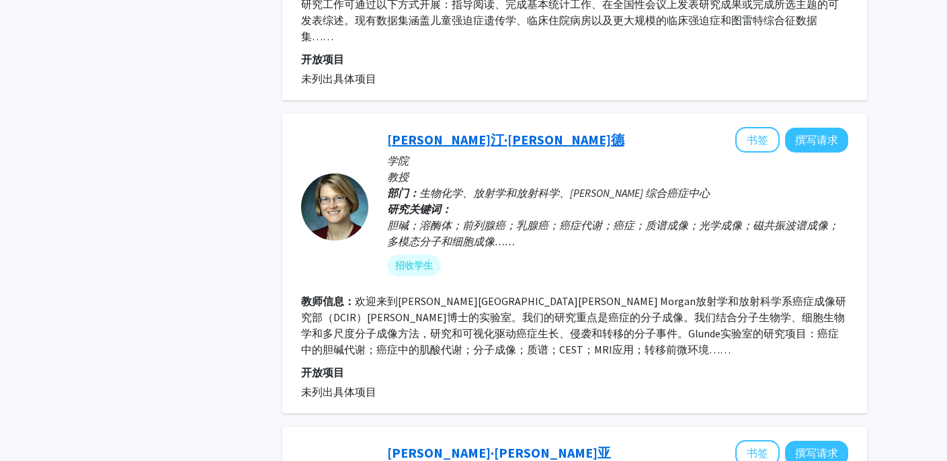
click at [467, 131] on font "[PERSON_NAME]汀·[PERSON_NAME]德" at bounding box center [505, 139] width 237 height 17
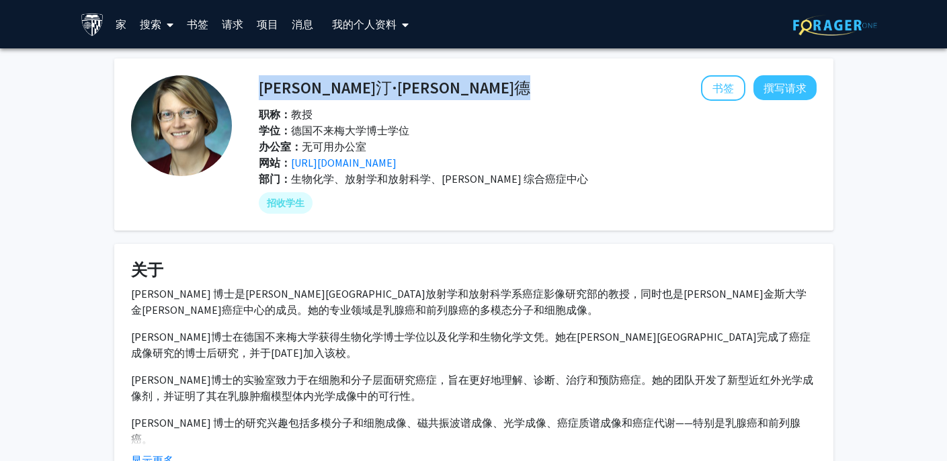
drag, startPoint x: 387, startPoint y: 85, endPoint x: 264, endPoint y: 88, distance: 123.1
click at [264, 88] on div "[PERSON_NAME]汀·[PERSON_NAME]德 书签 撰写请求" at bounding box center [538, 88] width 578 height 26
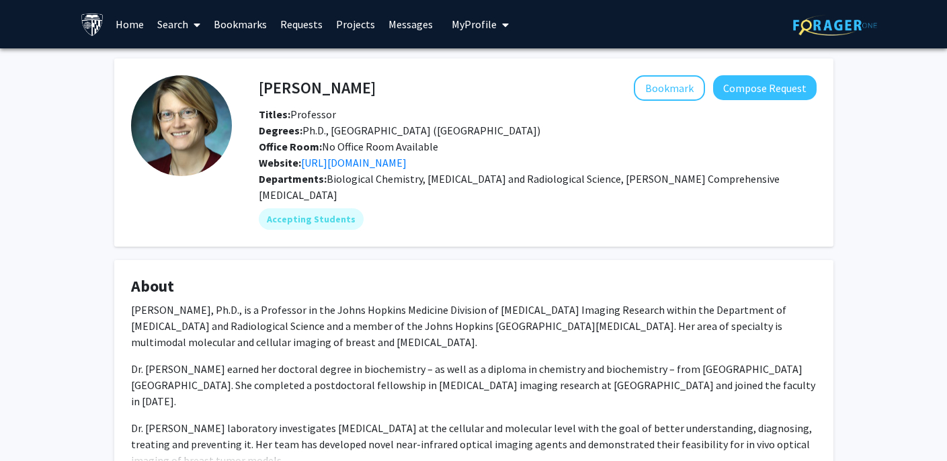
click at [348, 87] on h4 "[PERSON_NAME]" at bounding box center [317, 87] width 117 height 25
drag, startPoint x: 389, startPoint y: 88, endPoint x: 262, endPoint y: 89, distance: 127.1
click at [262, 89] on div "[PERSON_NAME] Bookmark Compose Request" at bounding box center [538, 88] width 578 height 26
copy h4 "[PERSON_NAME]"
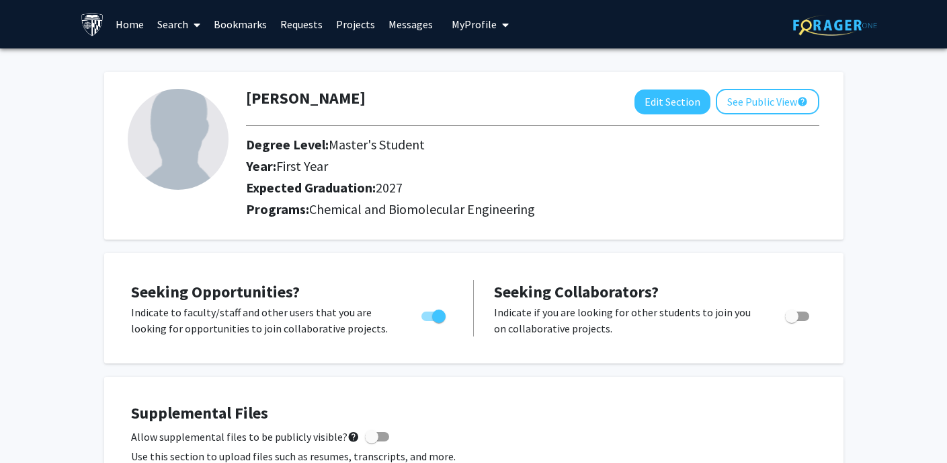
click at [175, 21] on link "Search" at bounding box center [179, 24] width 56 height 47
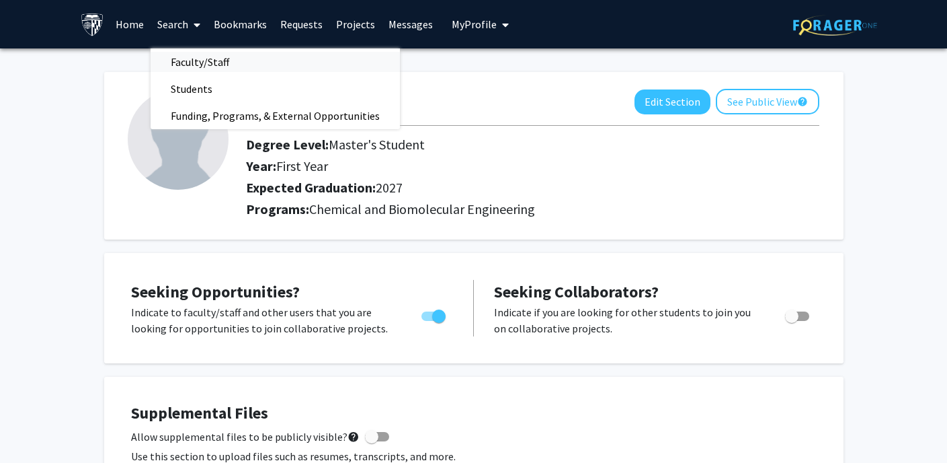
click at [198, 58] on span "Faculty/Staff" at bounding box center [200, 61] width 99 height 27
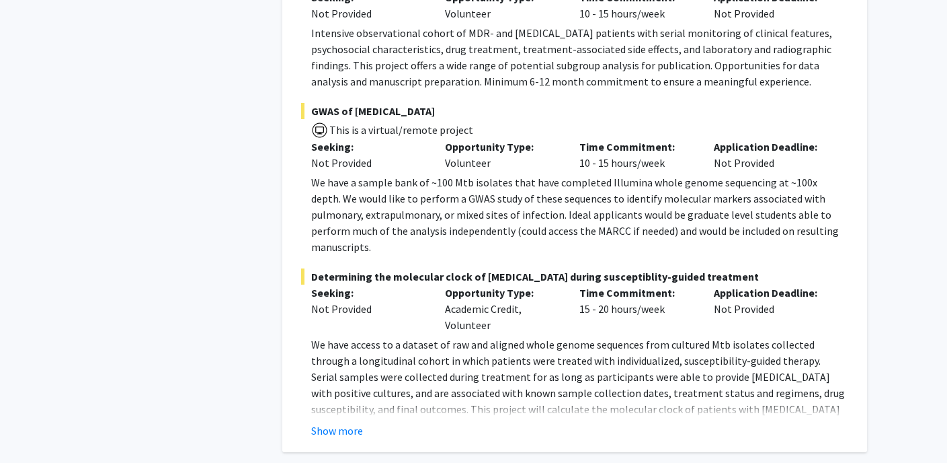
scroll to position [6517, 0]
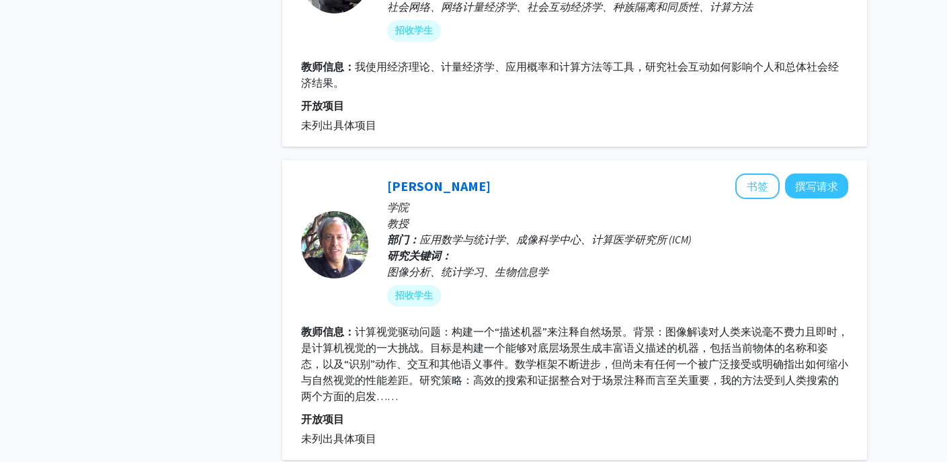
scroll to position [3705, 0]
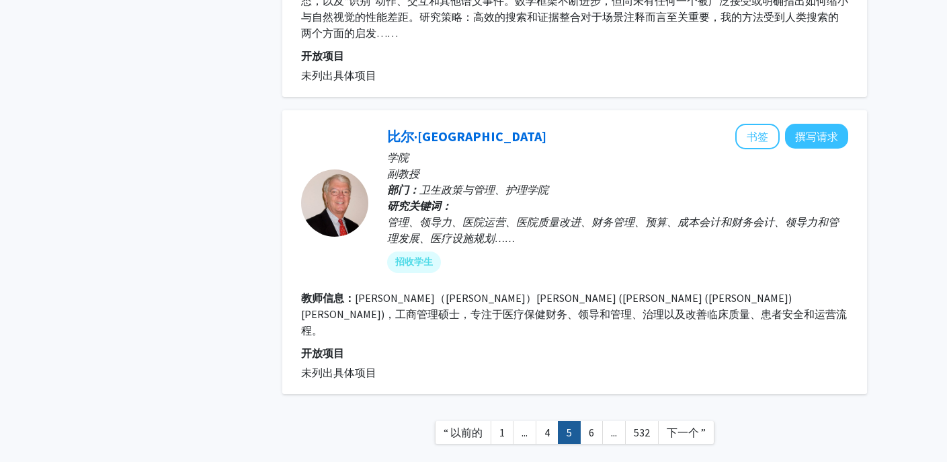
click at [619, 421] on link "..." at bounding box center [614, 433] width 24 height 24
click at [592, 426] on font "6" at bounding box center [591, 432] width 5 height 13
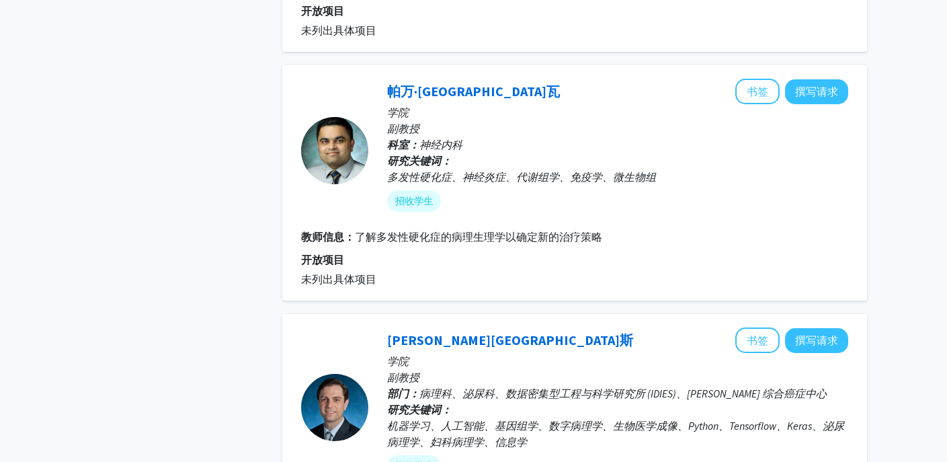
scroll to position [2716, 0]
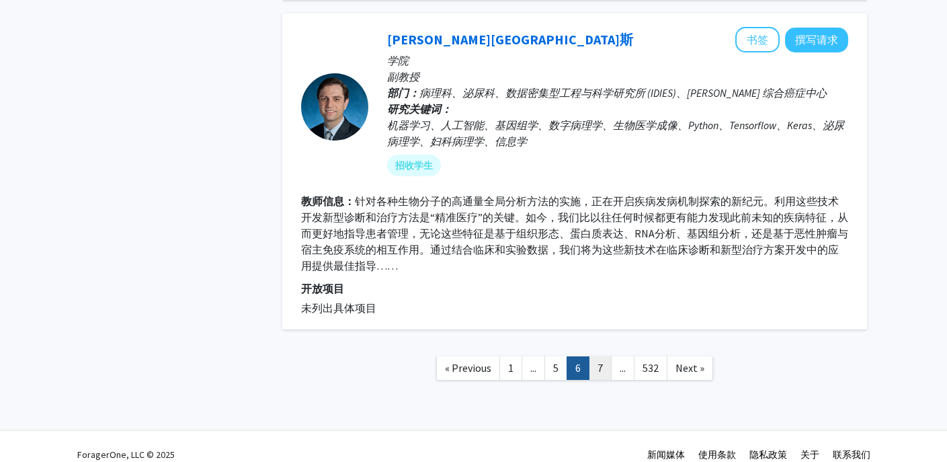
click at [596, 356] on link "7" at bounding box center [600, 368] width 23 height 24
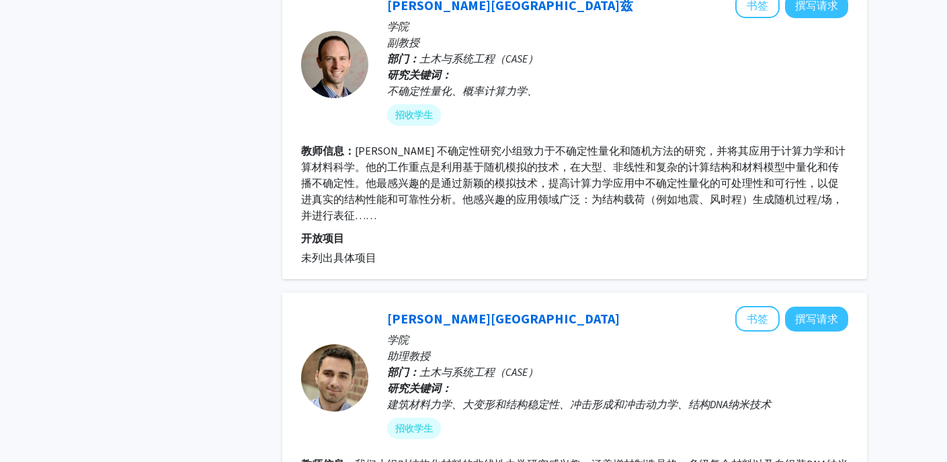
scroll to position [2996, 0]
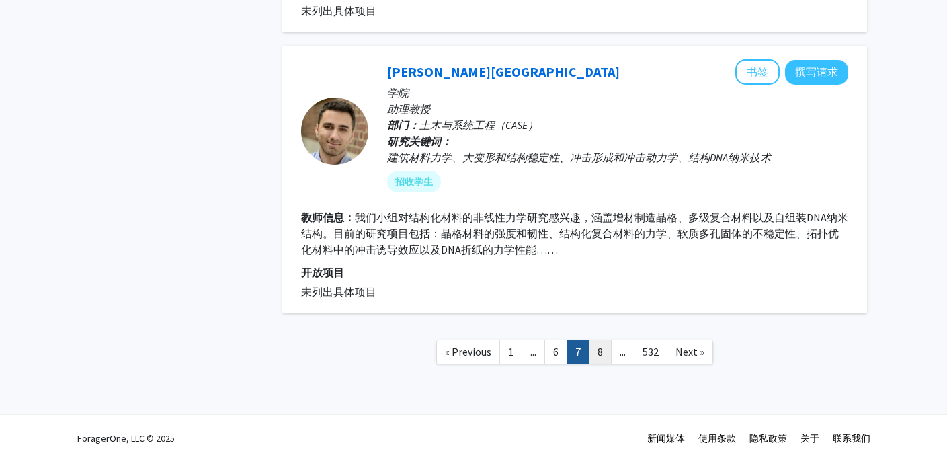
click at [602, 345] on link "8" at bounding box center [600, 352] width 23 height 24
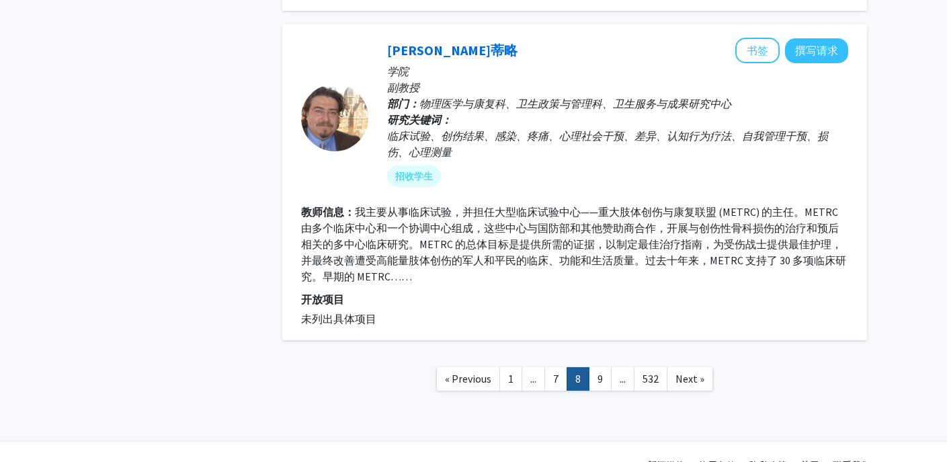
scroll to position [3022, 0]
click at [600, 368] on link "9" at bounding box center [600, 380] width 23 height 24
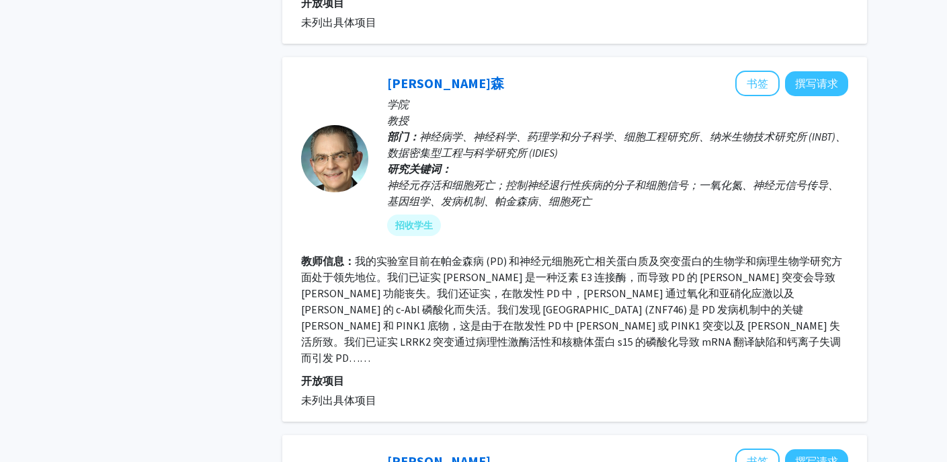
scroll to position [1899, 0]
